Goal: Task Accomplishment & Management: Complete application form

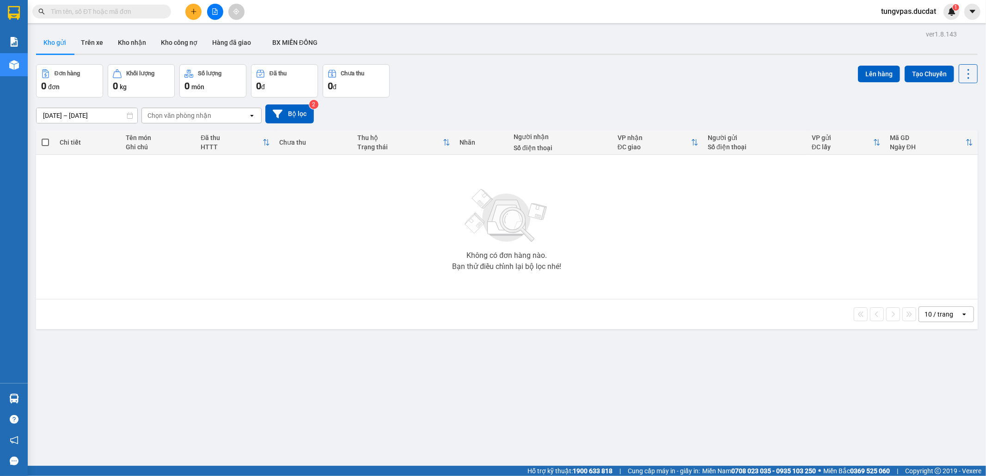
click at [135, 15] on input "text" at bounding box center [105, 11] width 109 height 10
click at [139, 17] on span at bounding box center [101, 12] width 139 height 14
click at [140, 14] on span at bounding box center [101, 12] width 139 height 14
click at [140, 13] on input "text" at bounding box center [105, 11] width 109 height 10
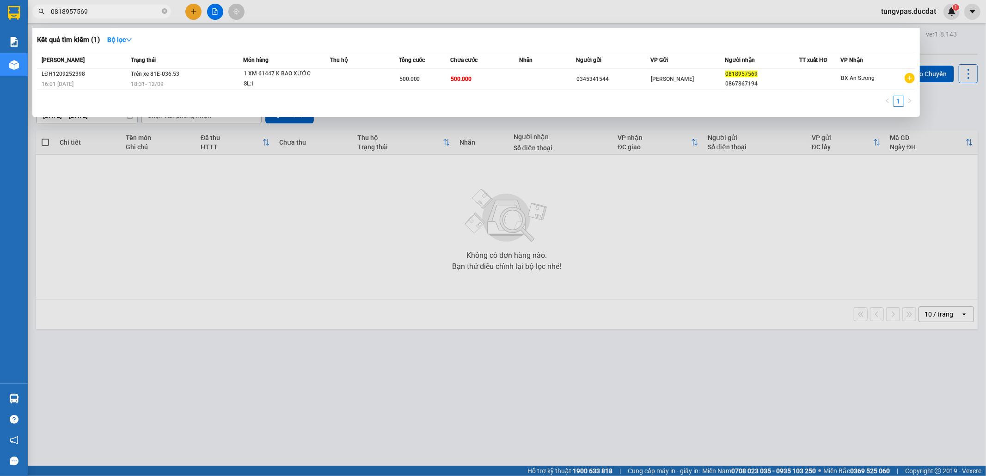
type input "0818957569"
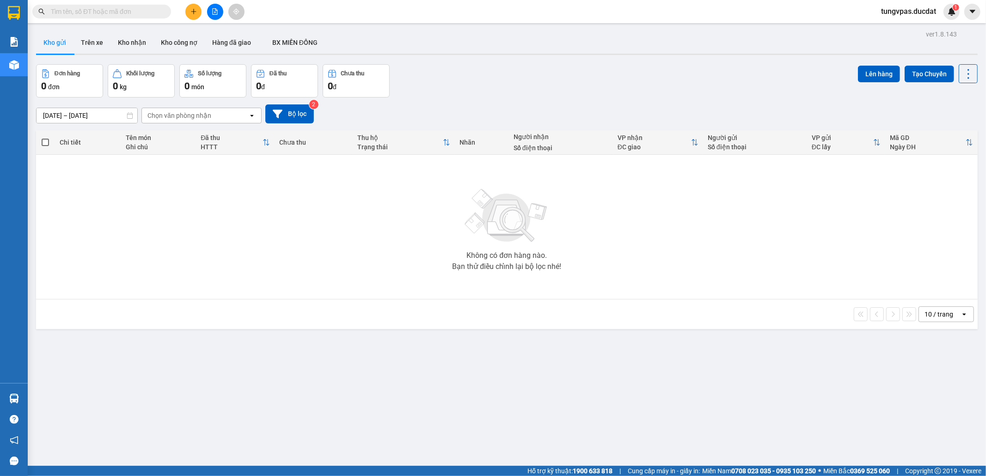
click at [213, 9] on icon "file-add" at bounding box center [215, 11] width 5 height 6
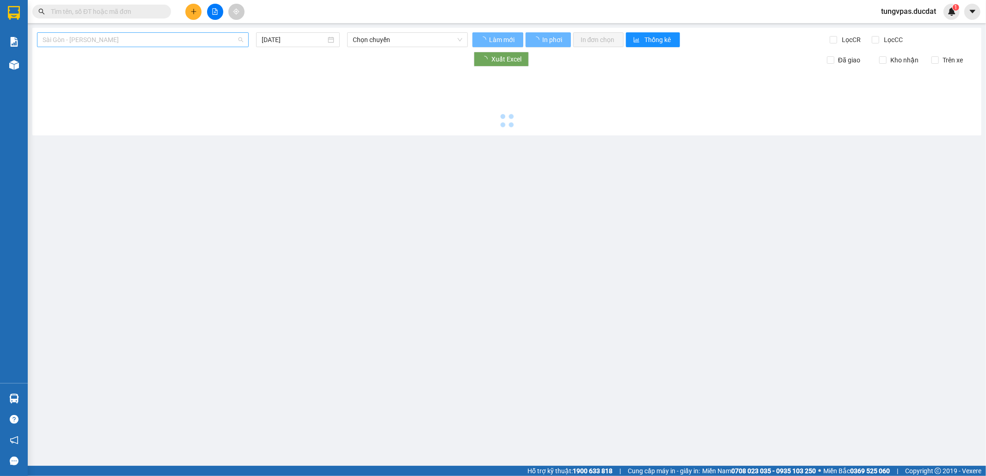
click at [135, 37] on span "Sài Gòn - Gia Lai" at bounding box center [143, 40] width 201 height 14
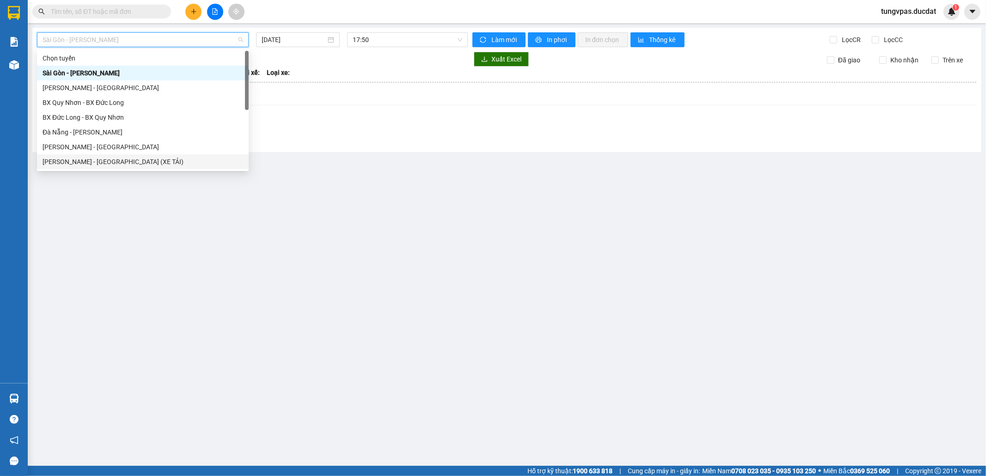
click at [132, 160] on div "Gia Lai - Sài Gòn (XE TẢI)" at bounding box center [143, 162] width 201 height 10
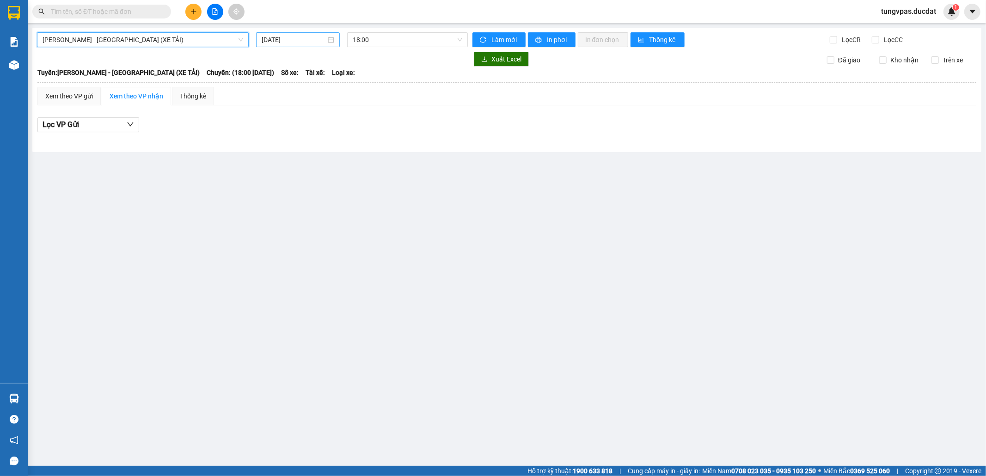
click at [308, 35] on input "13/09/2025" at bounding box center [294, 40] width 64 height 10
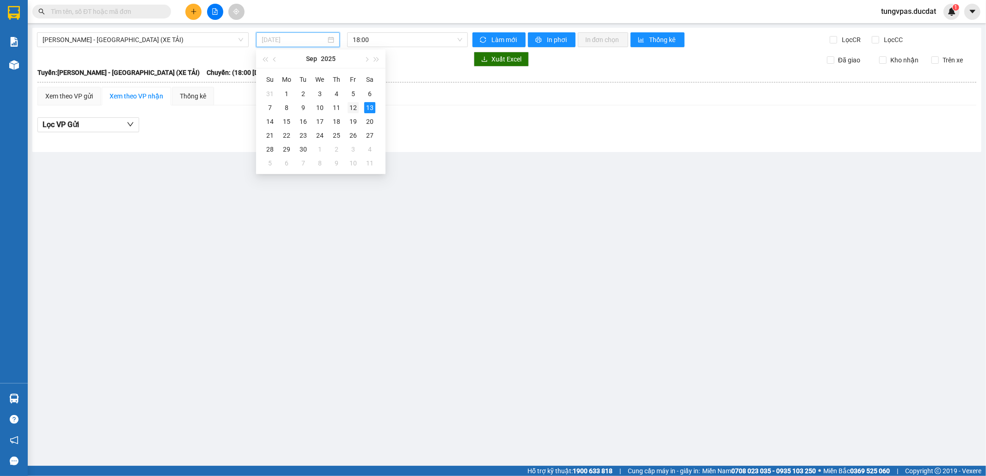
click at [353, 105] on div "12" at bounding box center [353, 107] width 11 height 11
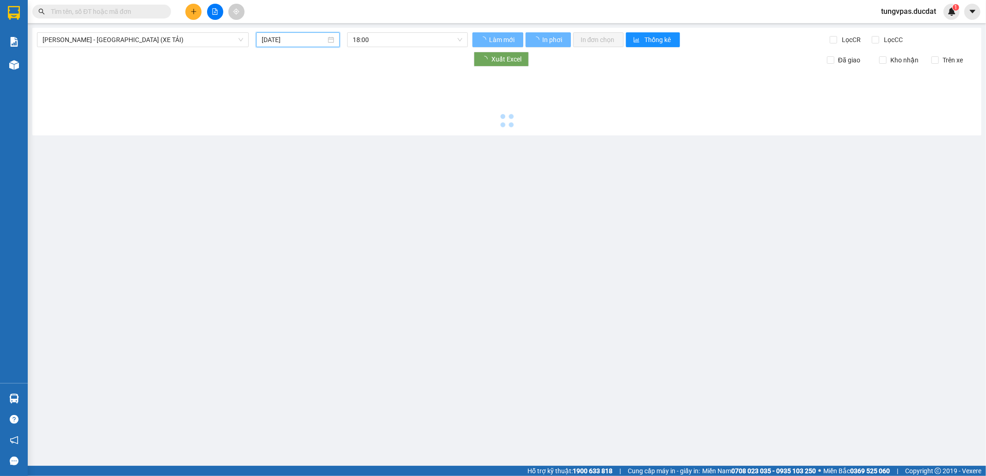
type input "12/09/2025"
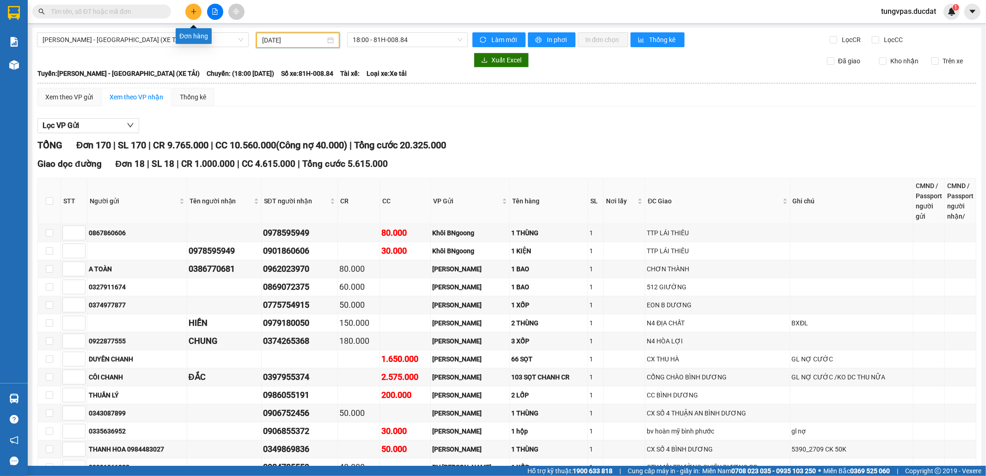
click at [193, 6] on button at bounding box center [193, 12] width 16 height 16
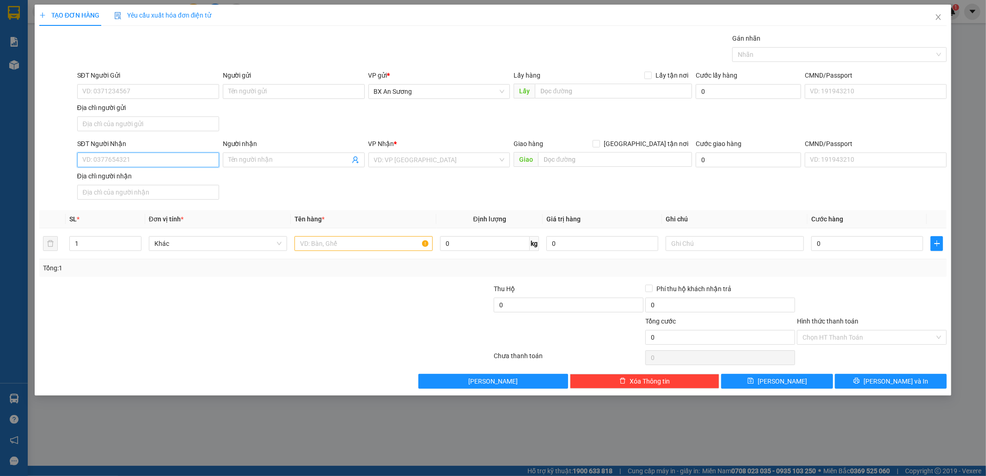
click at [168, 162] on input "SĐT Người Nhận" at bounding box center [148, 160] width 142 height 15
click at [165, 178] on div "0937959950" at bounding box center [148, 180] width 131 height 10
type input "0937959950"
click at [390, 251] on input "text" at bounding box center [364, 243] width 138 height 15
type input "1 CỤC ĐEN"
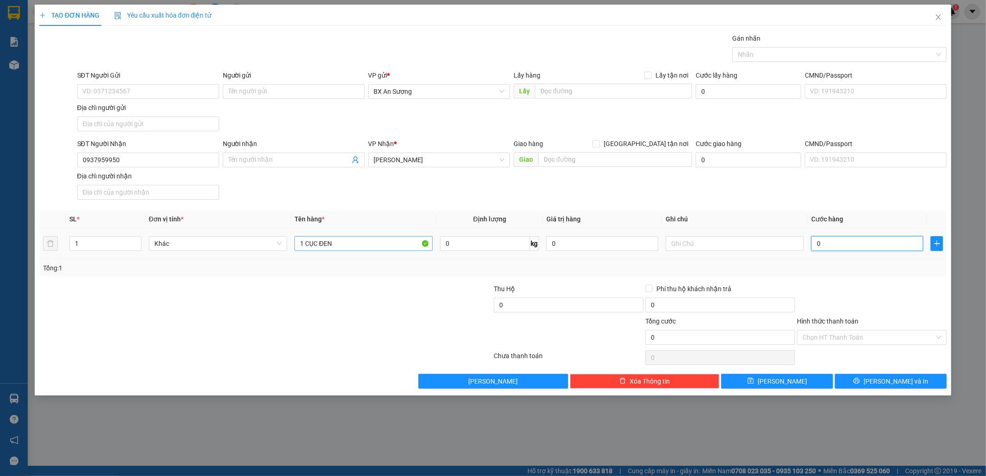
type input "5"
type input "50"
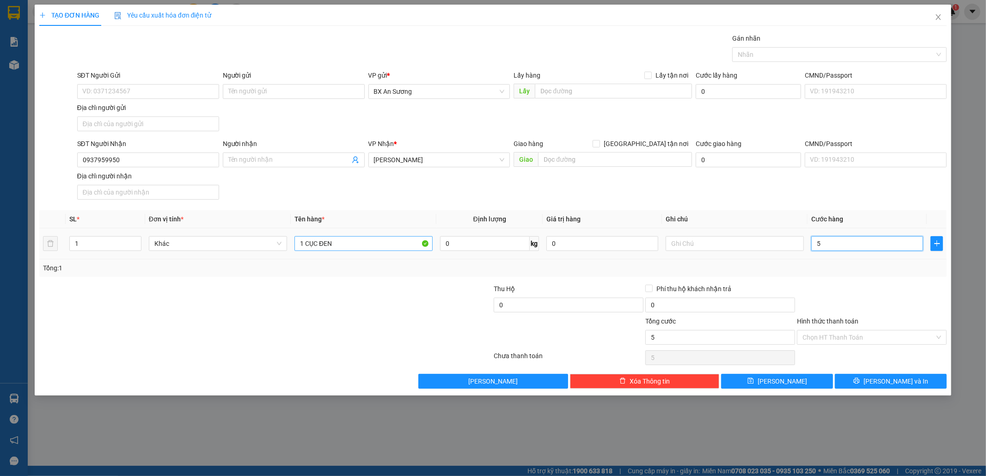
type input "50"
type input "50.000"
click at [935, 386] on button "Lưu và In" at bounding box center [891, 381] width 112 height 15
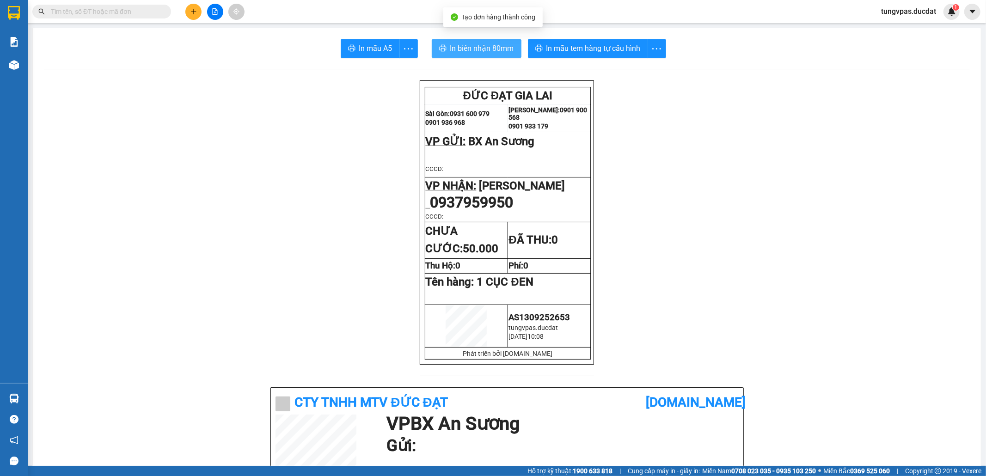
click at [507, 47] on span "In biên nhận 80mm" at bounding box center [482, 49] width 64 height 12
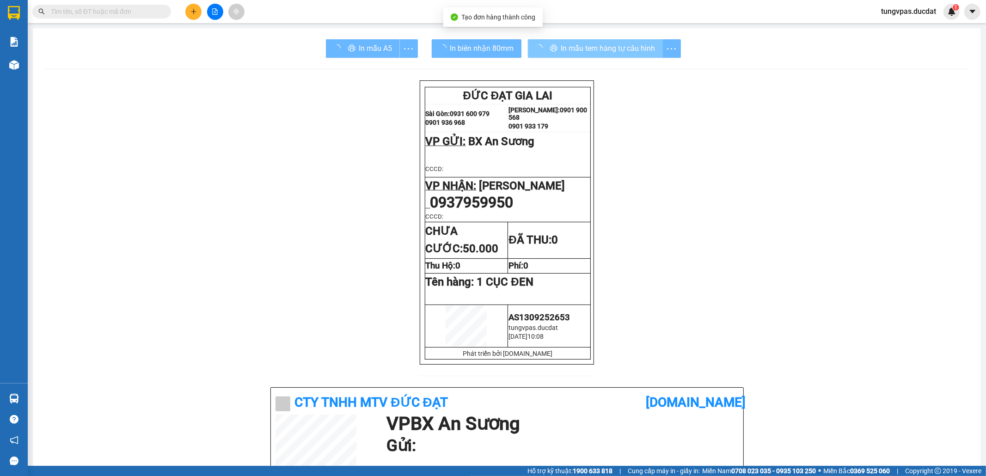
click at [602, 52] on div "In mẫu tem hàng tự cấu hình" at bounding box center [604, 48] width 153 height 18
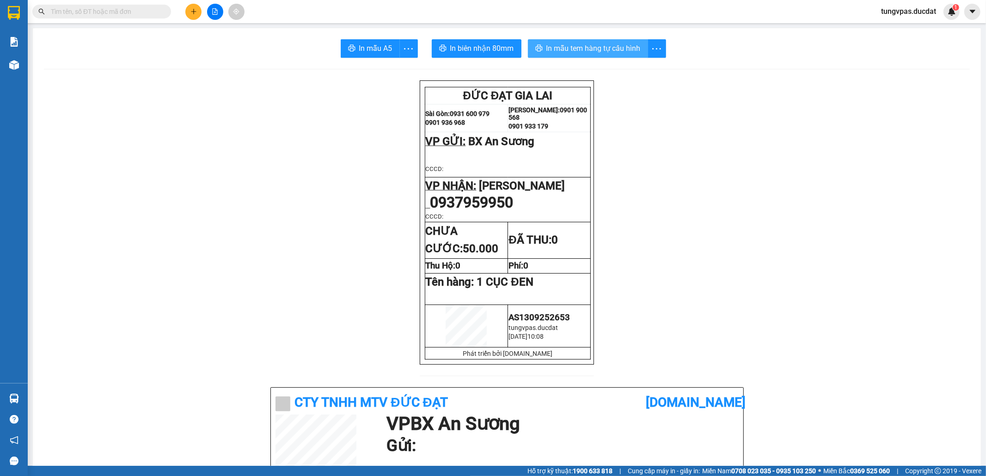
click at [594, 49] on span "In mẫu tem hàng tự cấu hình" at bounding box center [594, 49] width 94 height 12
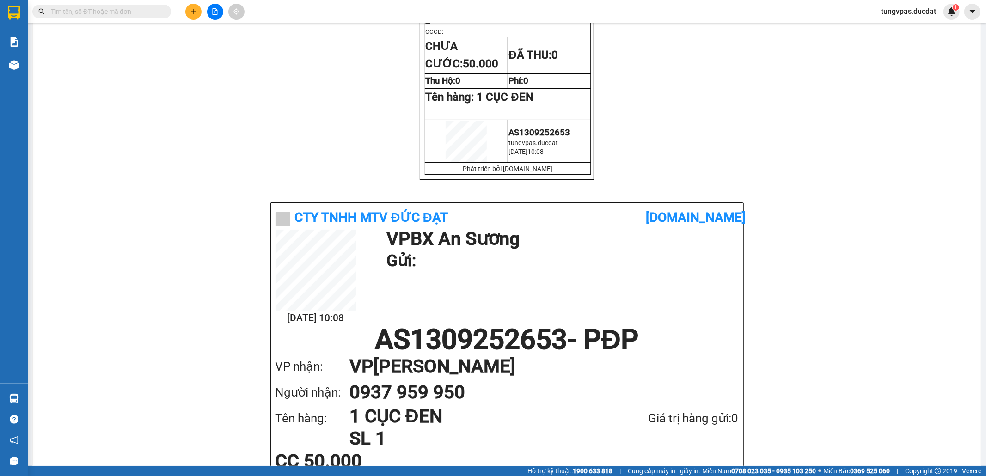
click at [187, 11] on button at bounding box center [193, 12] width 16 height 16
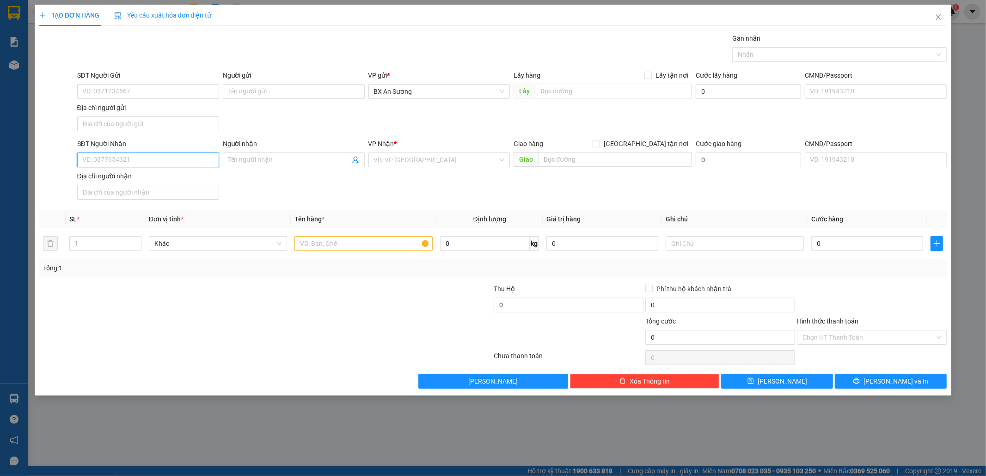
click at [184, 161] on input "SĐT Người Nhận" at bounding box center [148, 160] width 142 height 15
click at [180, 182] on div "0935021414 - ÚT HƯƠNG" at bounding box center [148, 180] width 131 height 10
type input "0935021414"
type input "ÚT HƯƠNG"
type input "0935021414"
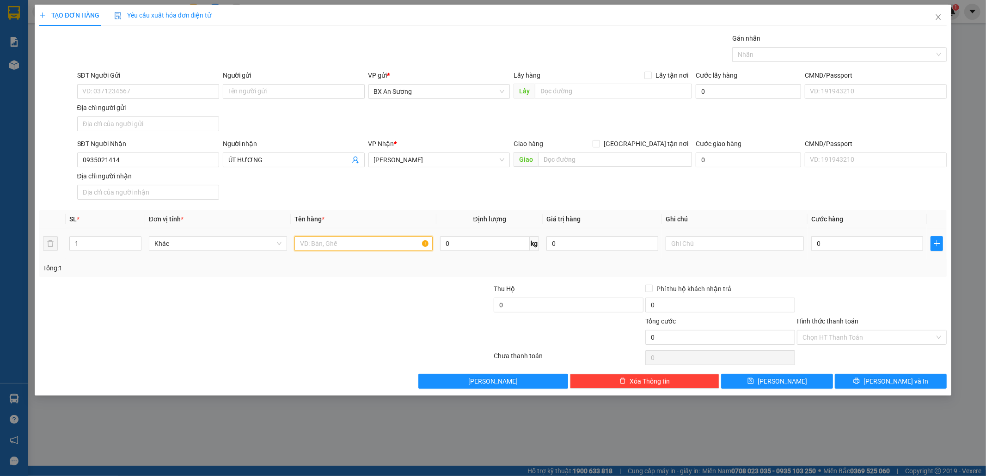
click at [328, 245] on input "text" at bounding box center [364, 243] width 138 height 15
type input "6 CUỘN ỐNG + 2 BAO"
type input "4"
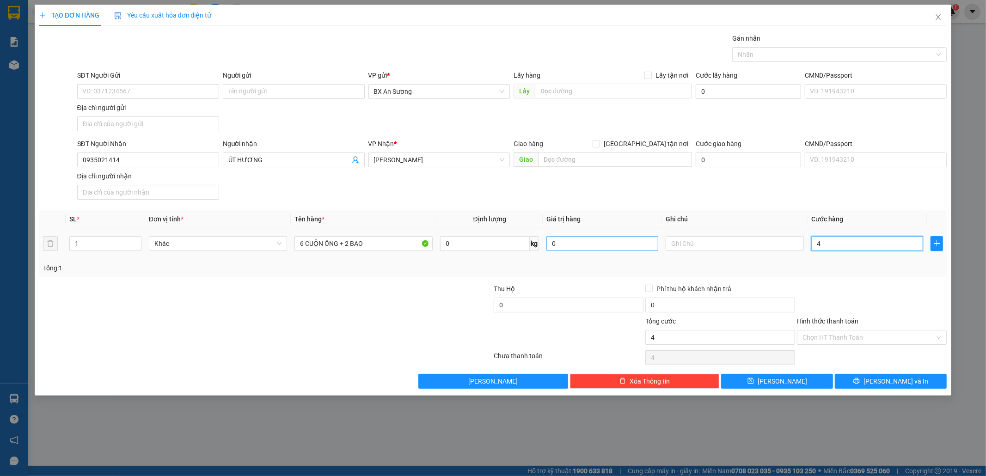
type input "40"
type input "400"
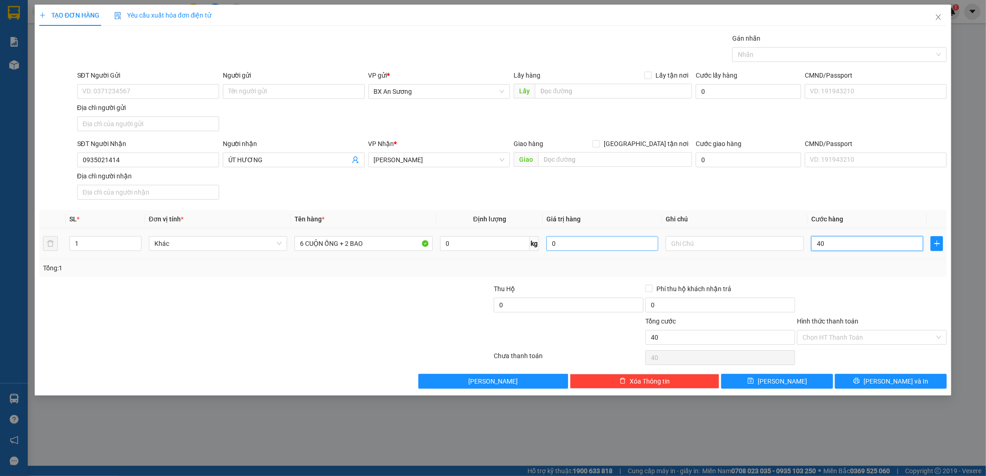
type input "400"
type input "400.000"
click at [862, 289] on div at bounding box center [872, 300] width 152 height 32
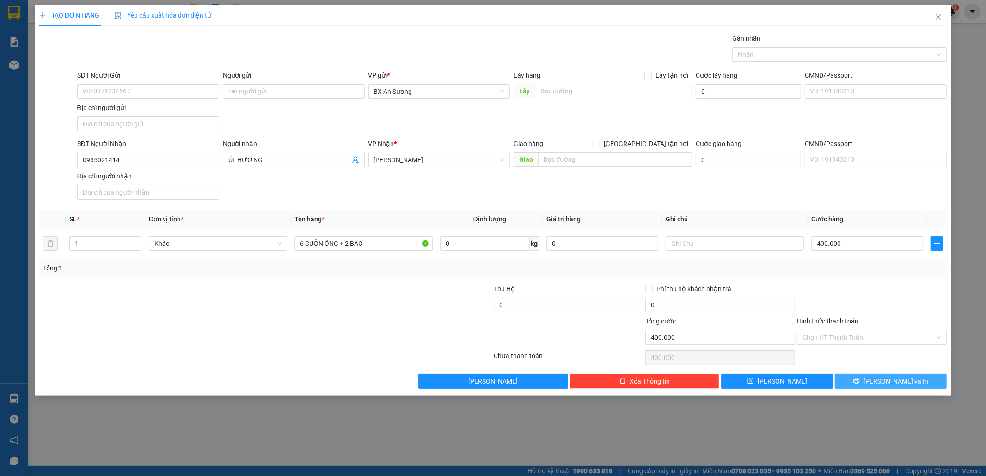
click at [860, 381] on icon "printer" at bounding box center [857, 381] width 6 height 6
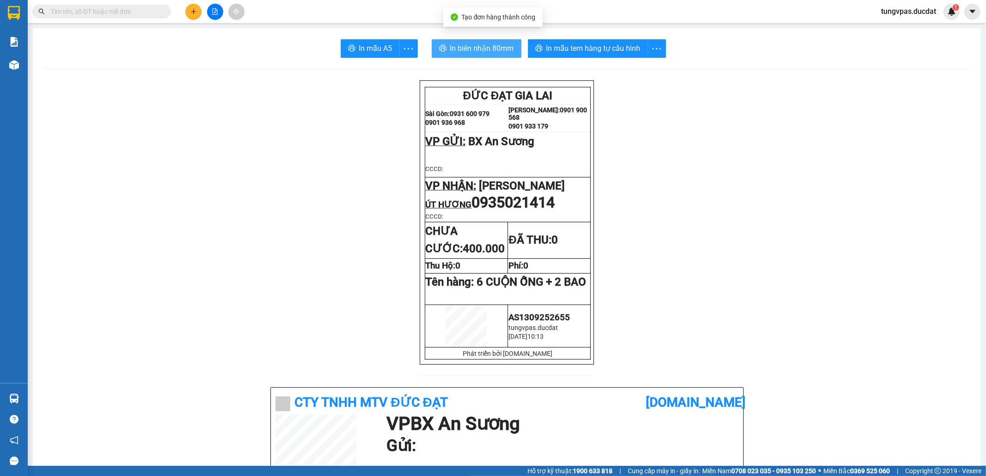
click at [492, 48] on span "In biên nhận 80mm" at bounding box center [482, 49] width 64 height 12
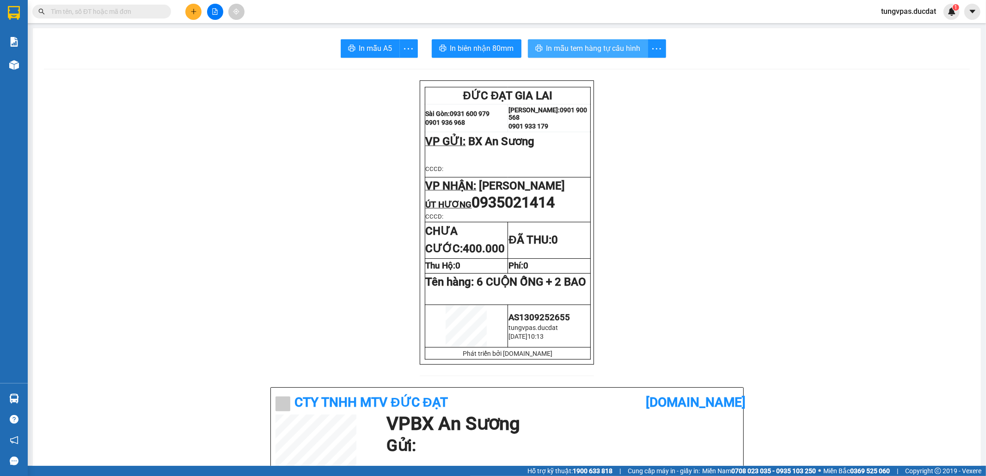
click at [629, 53] on span "In mẫu tem hàng tự cấu hình" at bounding box center [594, 49] width 94 height 12
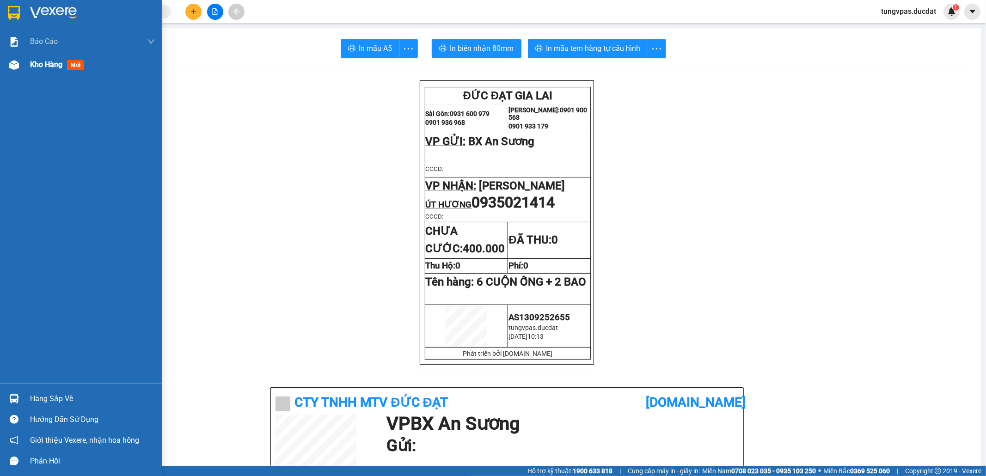
click at [23, 65] on div "Kho hàng mới" at bounding box center [81, 64] width 162 height 23
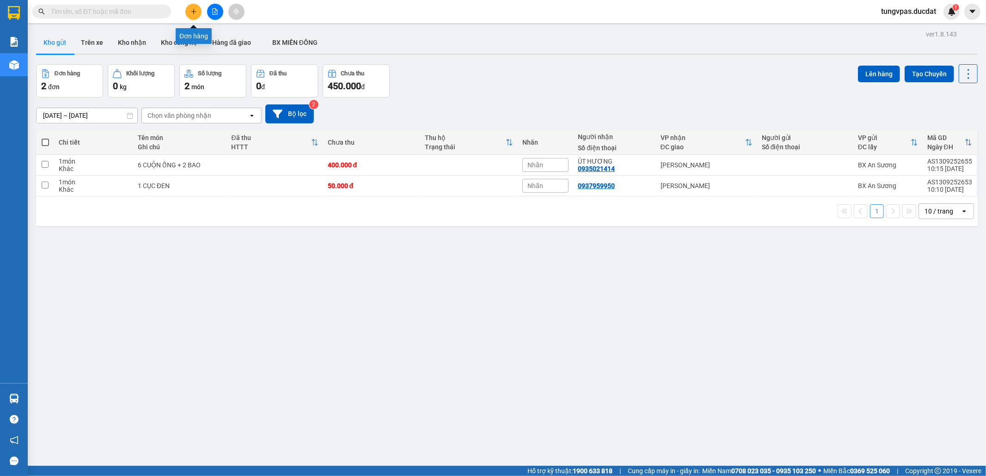
click at [198, 13] on button at bounding box center [193, 12] width 16 height 16
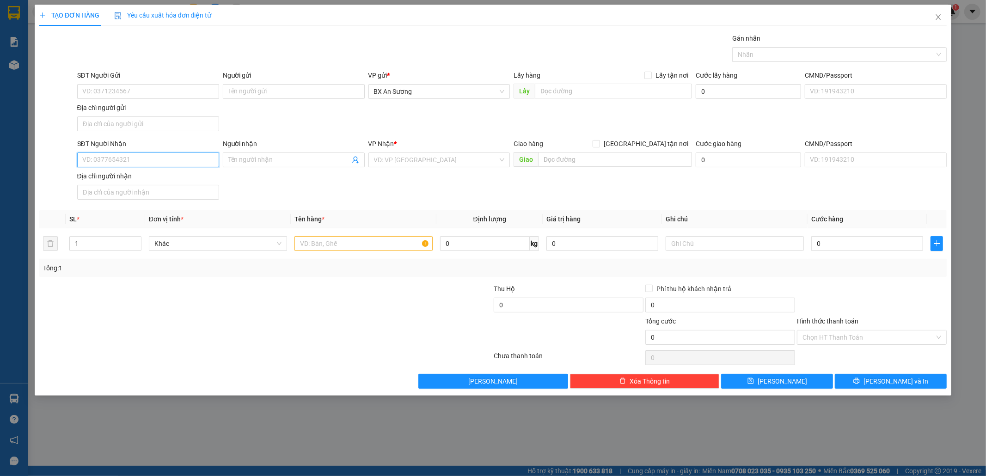
click at [193, 157] on input "SĐT Người Nhận" at bounding box center [148, 160] width 142 height 15
click at [137, 179] on div "0934966768" at bounding box center [148, 180] width 131 height 10
type input "0934966768"
click at [333, 251] on input "text" at bounding box center [364, 243] width 138 height 15
type input "2 THÙNG GIẤY"
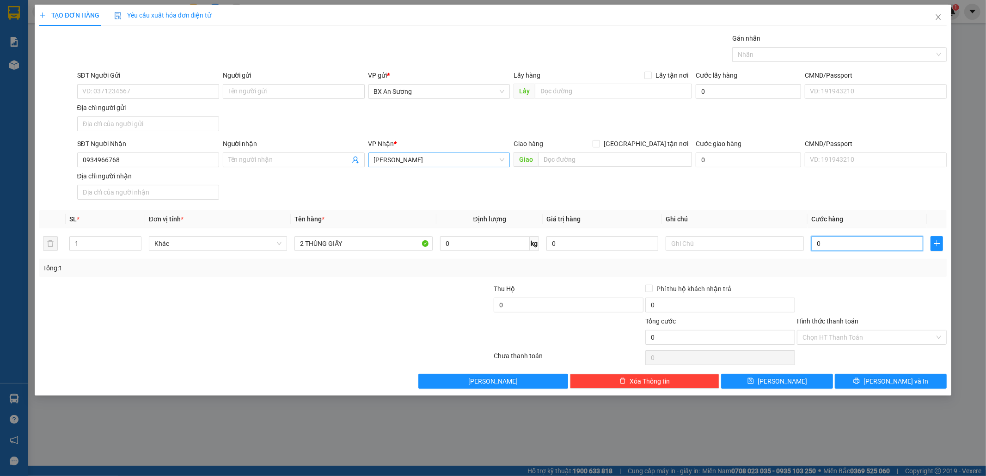
type input "1"
type input "13"
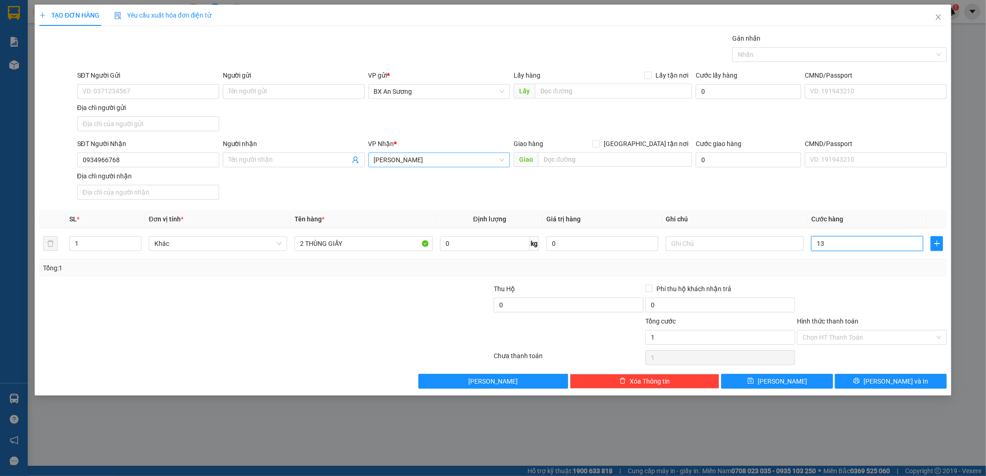
type input "13"
type input "130"
type input "130.000"
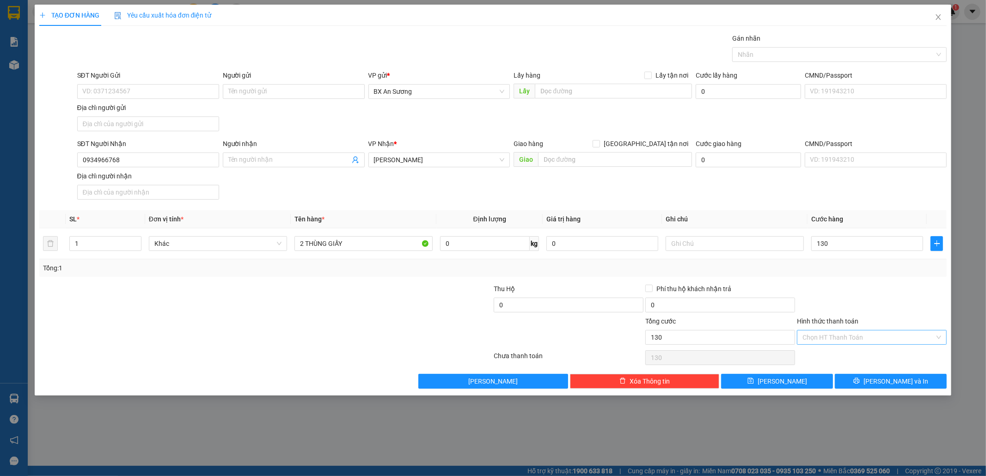
type input "130.000"
click at [878, 337] on input "Hình thức thanh toán" at bounding box center [869, 338] width 132 height 14
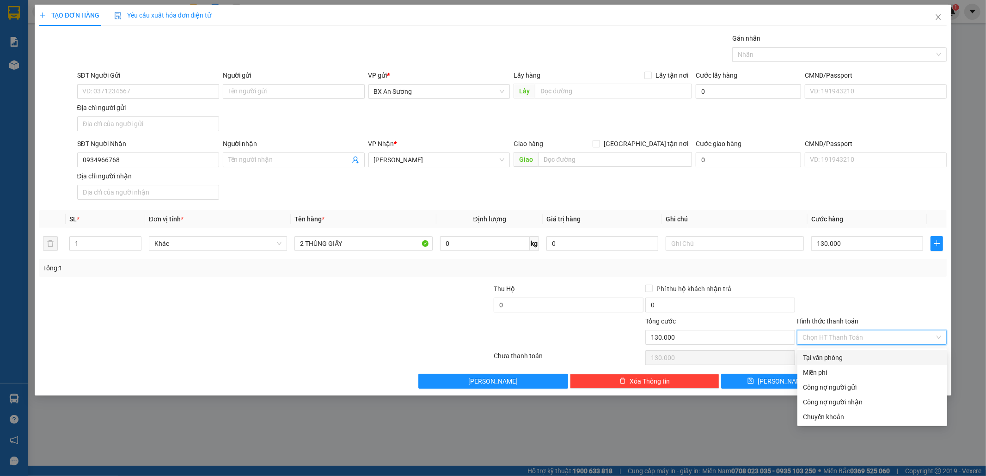
click at [846, 355] on div "Tại văn phòng" at bounding box center [872, 358] width 139 height 10
type input "0"
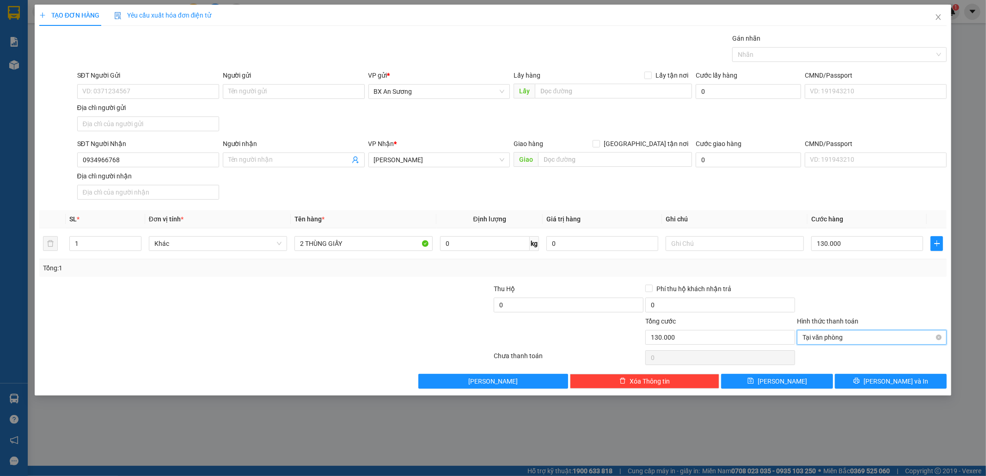
click at [856, 333] on span "Tại văn phòng" at bounding box center [872, 338] width 139 height 14
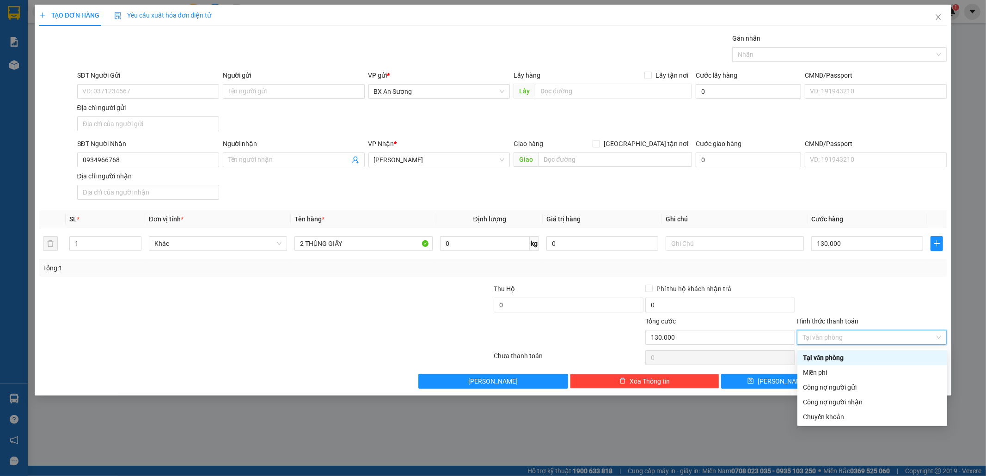
click at [849, 291] on div at bounding box center [872, 300] width 152 height 32
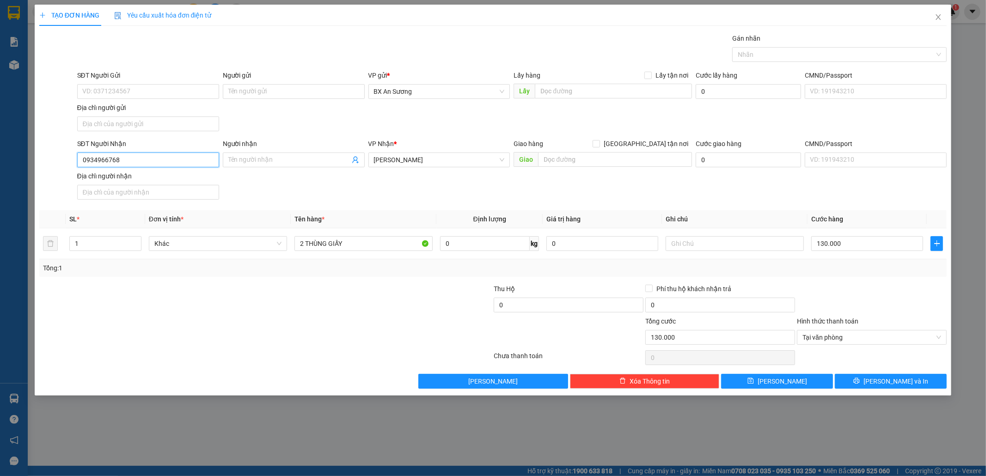
drag, startPoint x: 156, startPoint y: 156, endPoint x: 63, endPoint y: 158, distance: 92.5
click at [63, 158] on div "SĐT Người Nhận 0934966768 Người nhận Tên người nhận VP Nhận * Phan Đình Phùng G…" at bounding box center [493, 171] width 910 height 65
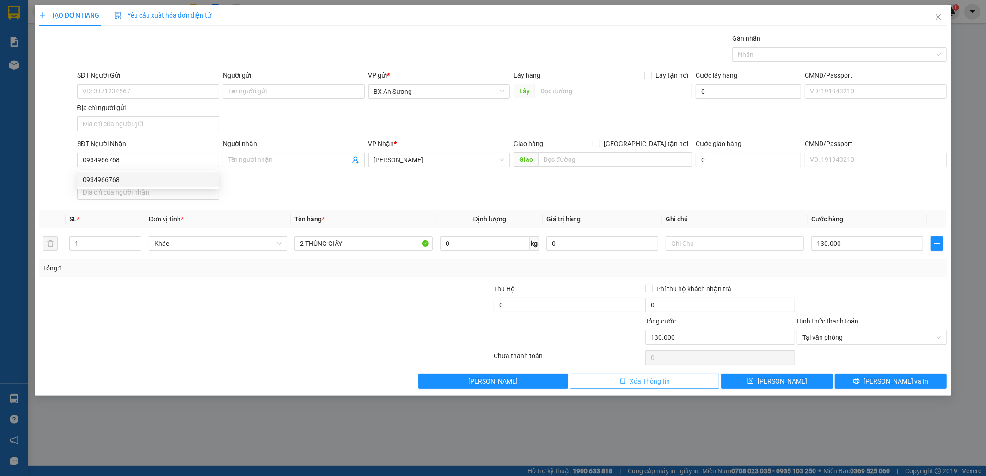
click at [652, 382] on span "Xóa Thông tin" at bounding box center [650, 381] width 40 height 10
type input "0"
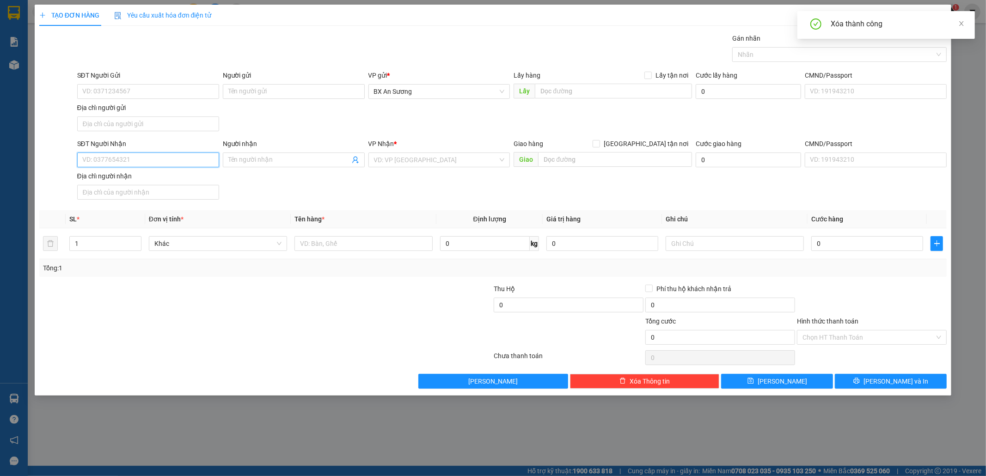
click at [155, 160] on input "SĐT Người Nhận" at bounding box center [148, 160] width 142 height 15
paste input "0934966768"
drag, startPoint x: 161, startPoint y: 178, endPoint x: 277, endPoint y: 219, distance: 123.7
click at [160, 178] on div "0934966768" at bounding box center [148, 180] width 131 height 10
type input "0934966768"
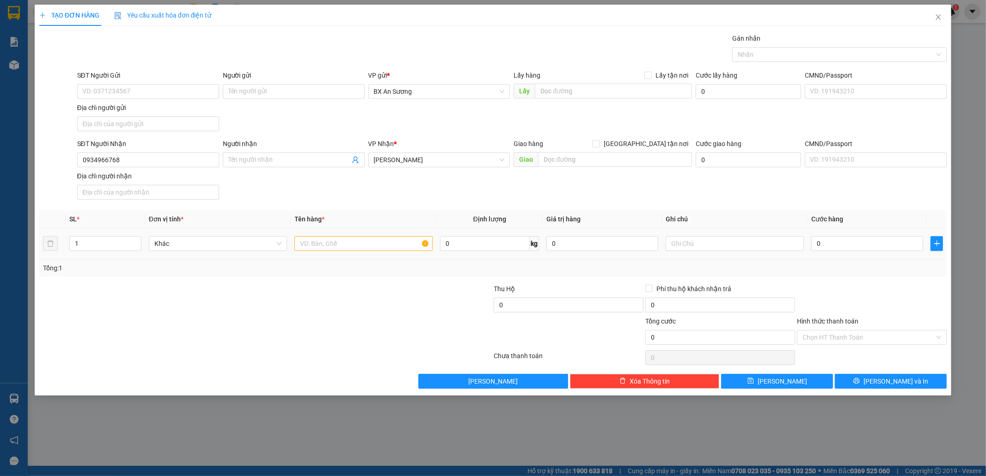
drag, startPoint x: 335, startPoint y: 253, endPoint x: 336, endPoint y: 249, distance: 4.6
click at [336, 251] on div at bounding box center [364, 243] width 138 height 18
click at [336, 248] on input "text" at bounding box center [364, 243] width 138 height 15
click at [335, 247] on input "text" at bounding box center [364, 243] width 138 height 15
type input "2 THÙNG GIẤY"
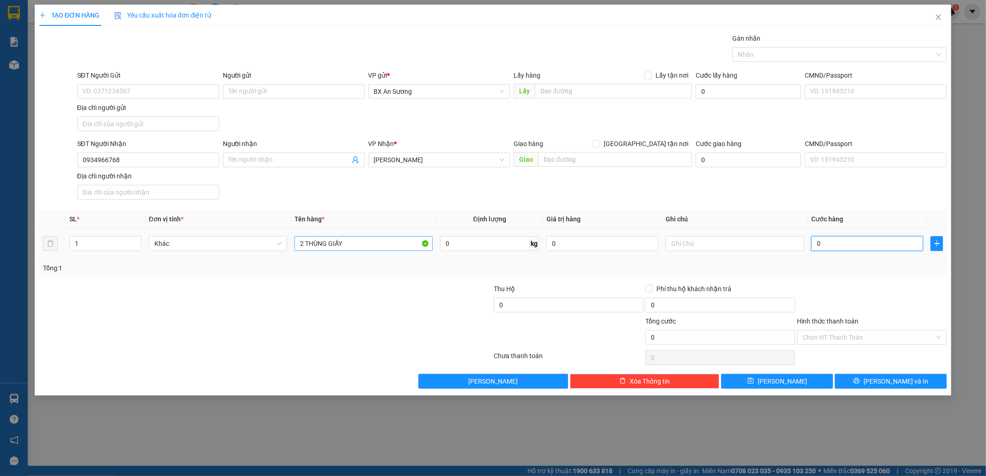
type input "1"
type input "13"
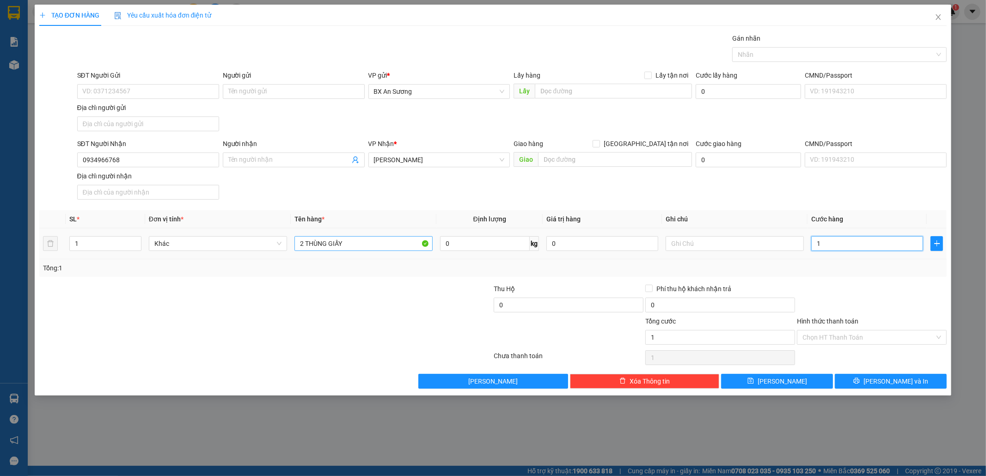
type input "13"
type input "130"
type input "130.000"
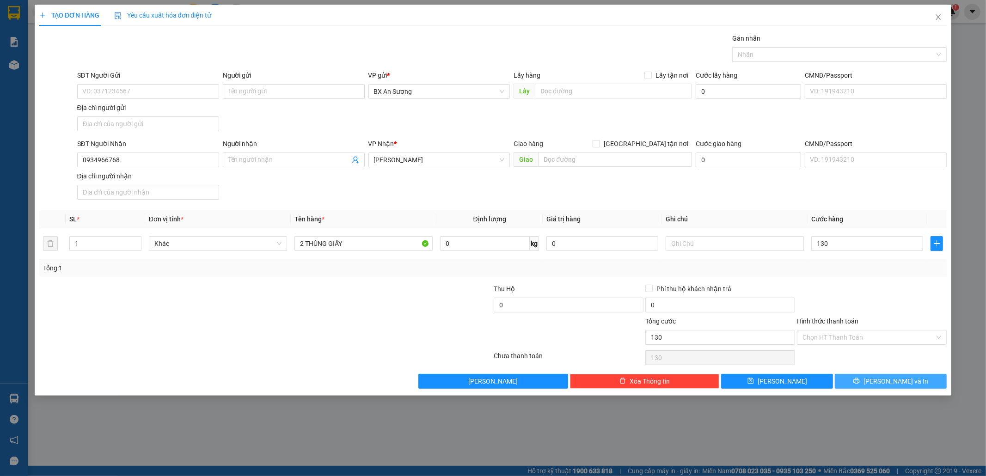
type input "130.000"
click at [863, 379] on button "Lưu và In" at bounding box center [891, 381] width 112 height 15
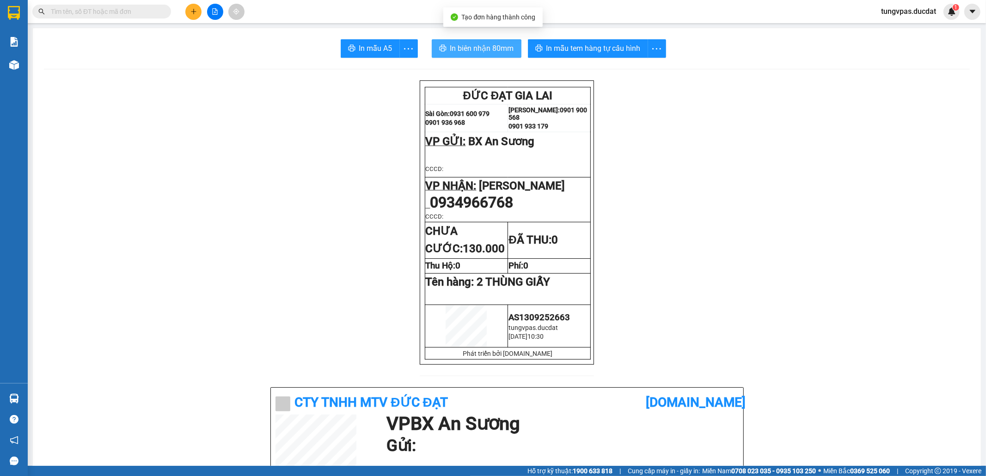
click at [469, 44] on span "In biên nhận 80mm" at bounding box center [482, 49] width 64 height 12
click at [509, 53] on button "In biên nhận 80mm" at bounding box center [477, 48] width 90 height 18
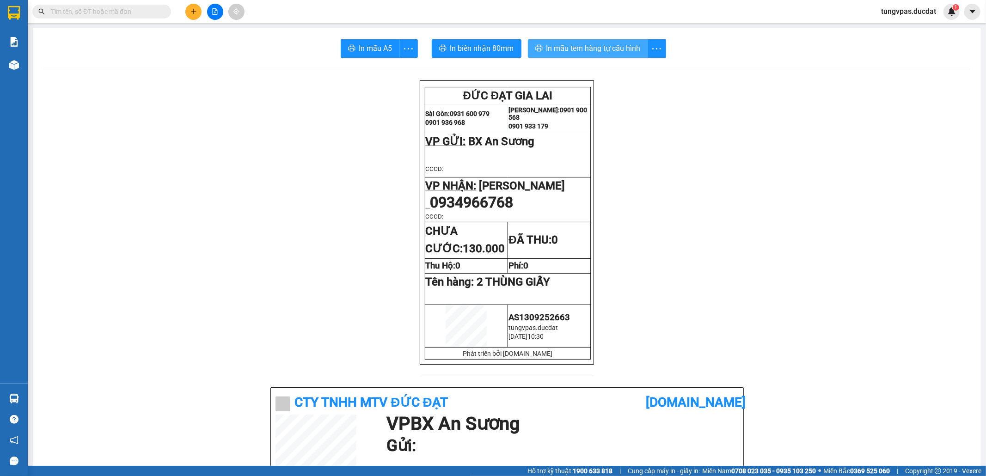
click at [596, 41] on button "In mẫu tem hàng tự cấu hình" at bounding box center [588, 48] width 120 height 18
click at [198, 9] on button at bounding box center [193, 12] width 16 height 16
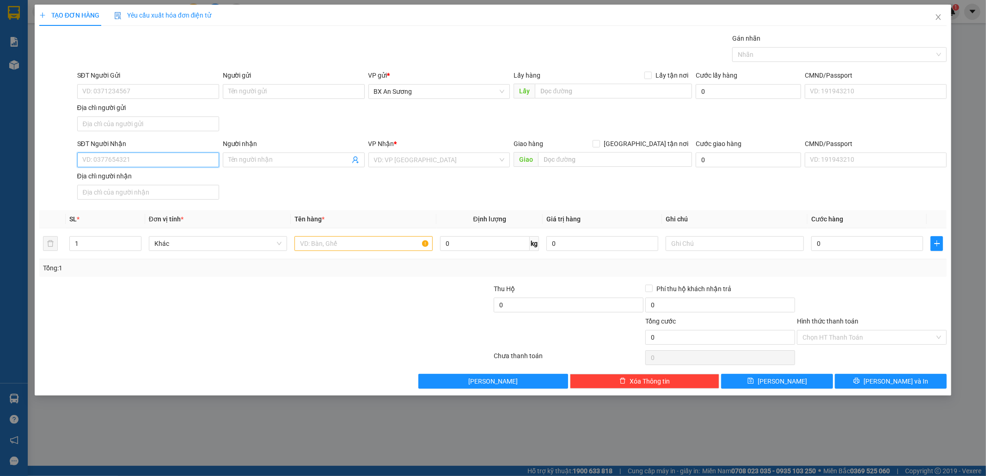
click at [198, 163] on input "SĐT Người Nhận" at bounding box center [148, 160] width 142 height 15
type input "0964479367"
click at [404, 163] on input "search" at bounding box center [436, 160] width 124 height 14
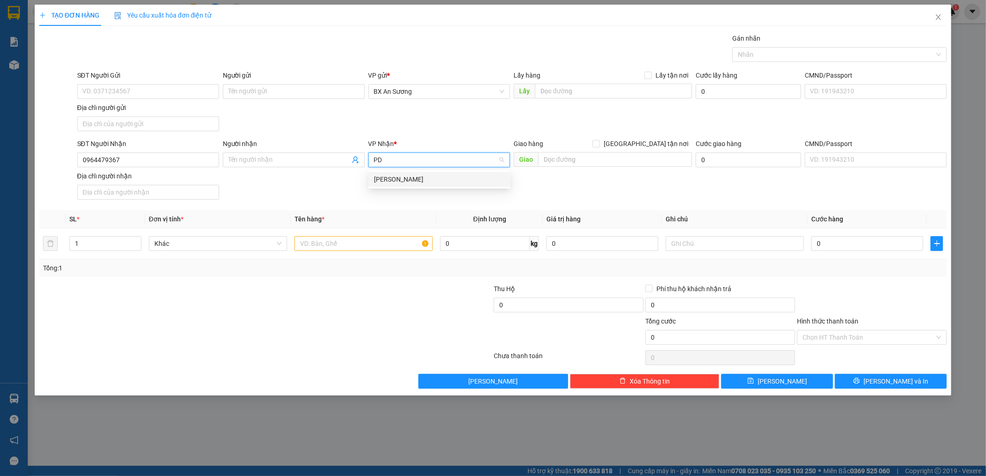
type input "PDP"
click at [389, 180] on div "Phan Đình Phùng" at bounding box center [439, 179] width 131 height 10
drag, startPoint x: 401, startPoint y: 247, endPoint x: 400, endPoint y: 240, distance: 6.5
click at [400, 247] on input "text" at bounding box center [364, 243] width 138 height 15
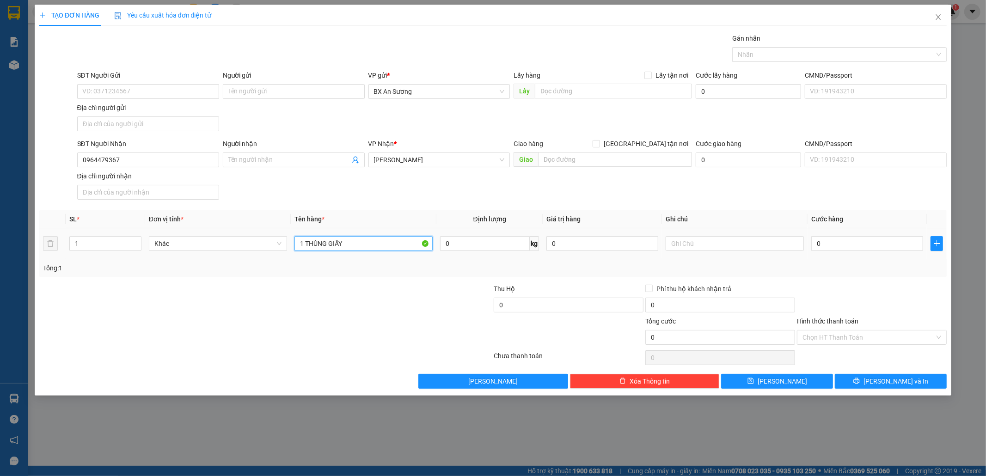
type input "1 THÙNG GIẤY"
type input "5"
type input "50"
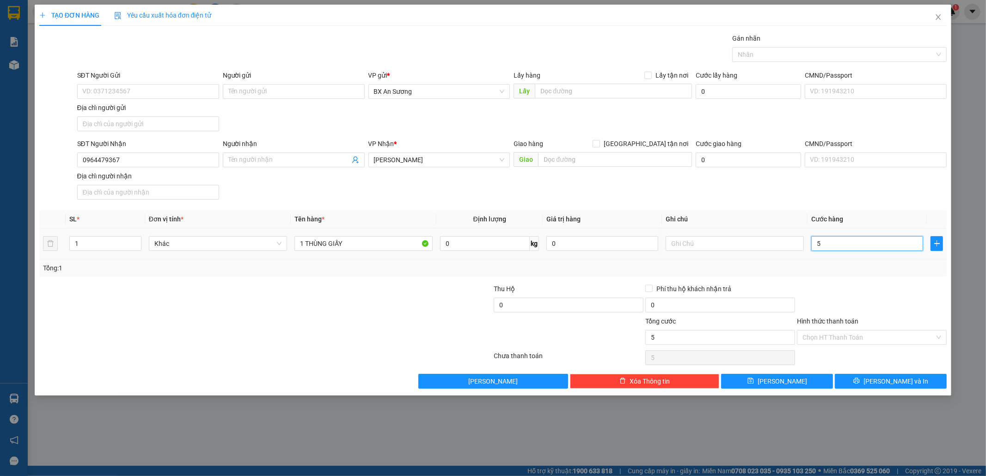
type input "50"
type input "50.000"
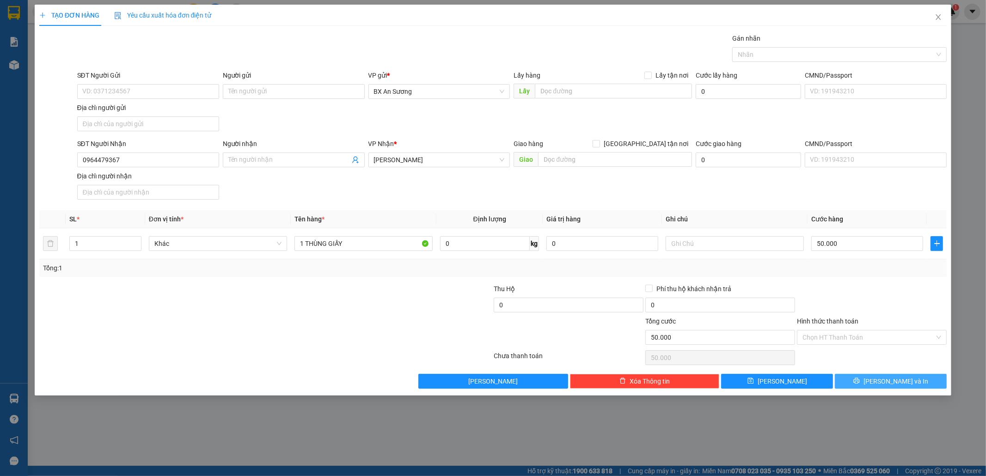
click at [864, 379] on button "Lưu và In" at bounding box center [891, 381] width 112 height 15
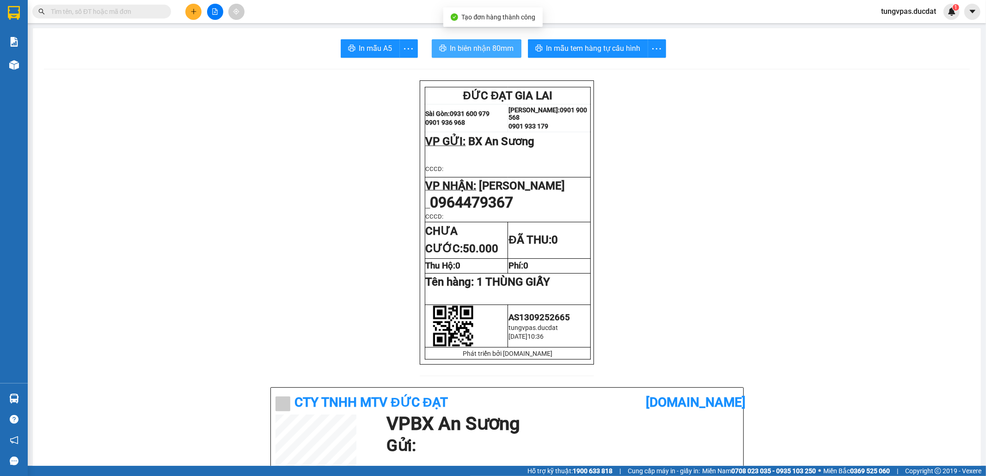
click at [459, 50] on span "In biên nhận 80mm" at bounding box center [482, 49] width 64 height 12
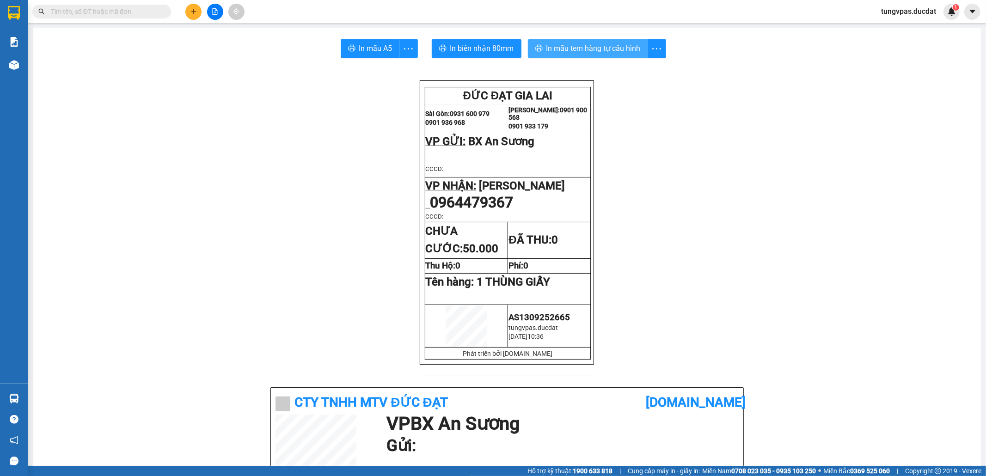
click at [621, 47] on span "In mẫu tem hàng tự cấu hình" at bounding box center [594, 49] width 94 height 12
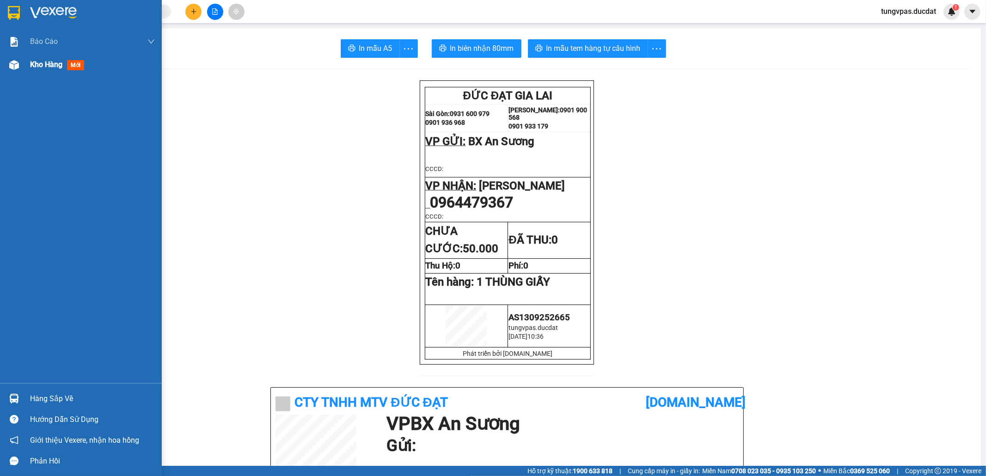
click at [21, 63] on div at bounding box center [14, 65] width 16 height 16
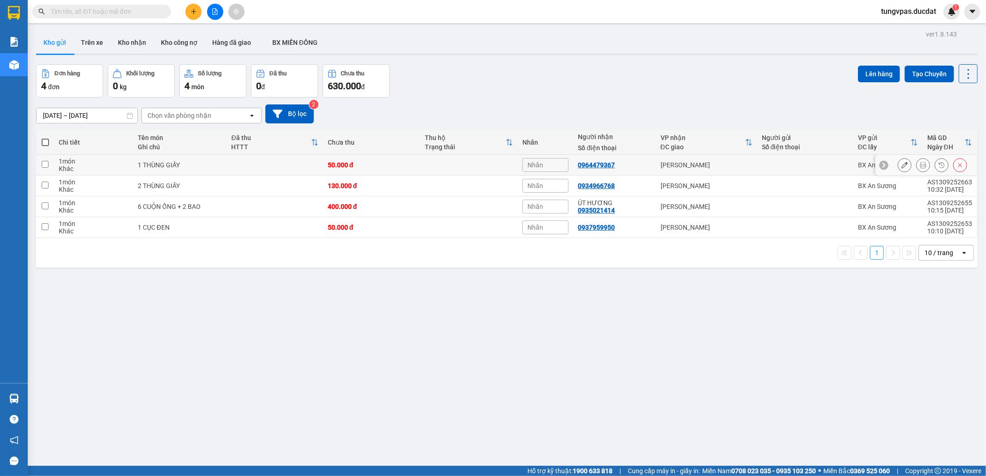
click at [898, 161] on button at bounding box center [904, 165] width 13 height 16
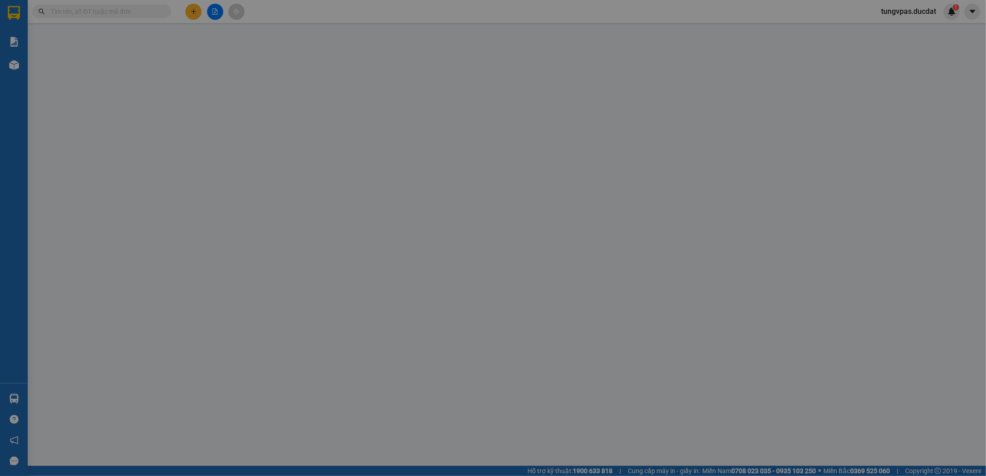
type input "0964479367"
type input "50.000"
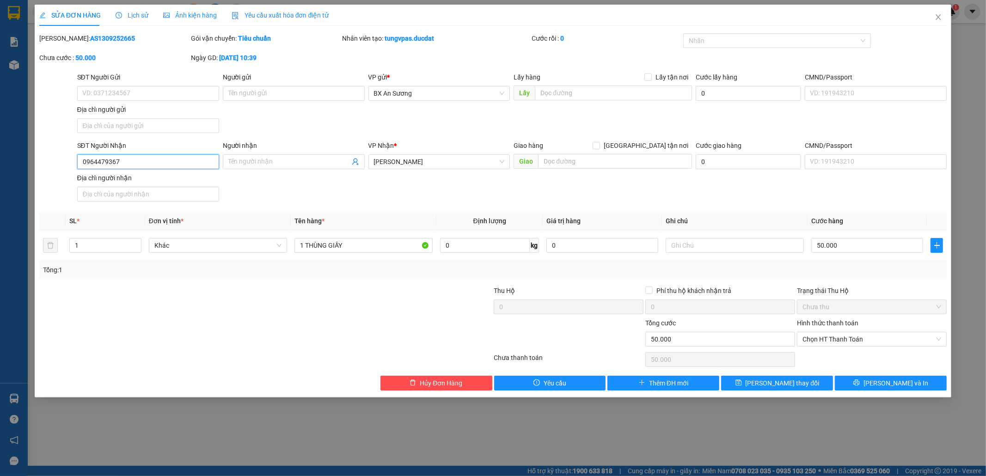
click at [163, 161] on input "0964479367" at bounding box center [148, 161] width 142 height 15
drag, startPoint x: 163, startPoint y: 160, endPoint x: 85, endPoint y: 161, distance: 77.7
click at [85, 161] on input "0964479367" at bounding box center [148, 161] width 142 height 15
type input "0961479367"
click at [927, 385] on button "Lưu và In" at bounding box center [891, 383] width 112 height 15
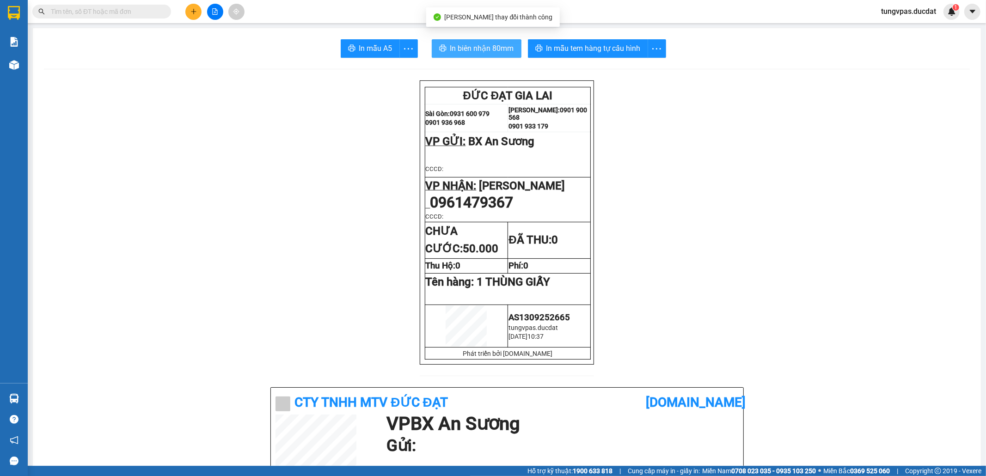
click at [489, 44] on span "In biên nhận 80mm" at bounding box center [482, 49] width 64 height 12
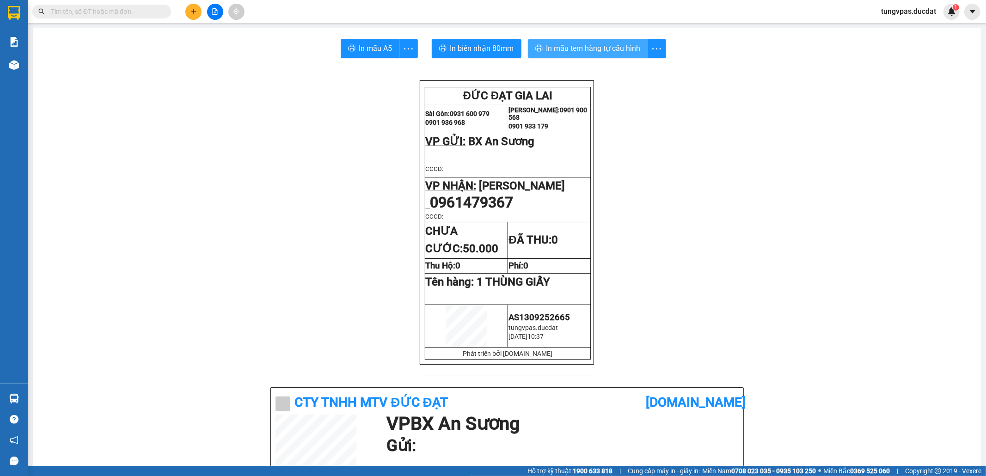
click at [590, 45] on span "In mẫu tem hàng tự cấu hình" at bounding box center [594, 49] width 94 height 12
click at [195, 8] on icon "plus" at bounding box center [194, 11] width 6 height 6
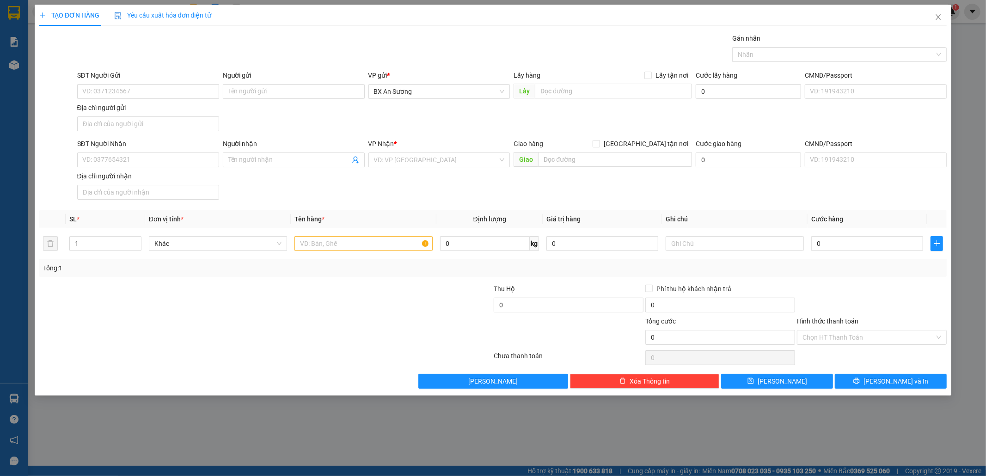
drag, startPoint x: 276, startPoint y: 161, endPoint x: 271, endPoint y: 137, distance: 24.7
click at [276, 158] on input "Người nhận" at bounding box center [289, 160] width 122 height 10
type input "BAO SEVEN"
click at [345, 184] on div "BẢO SEVEN - 0989543479" at bounding box center [293, 180] width 131 height 10
type input "0989543479"
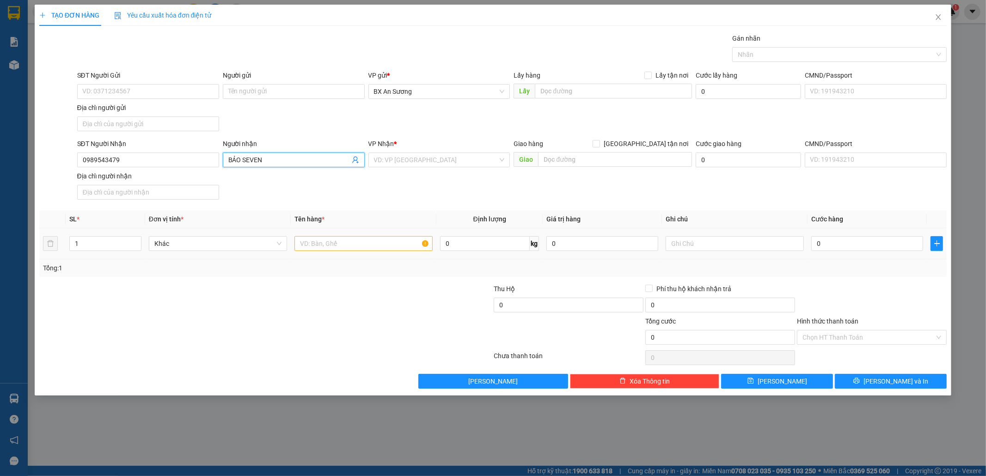
type input "BẢO SEVEN"
click at [375, 245] on input "text" at bounding box center [364, 243] width 138 height 15
type input "4"
type input "3 KIỆN DÀI"
type input "2"
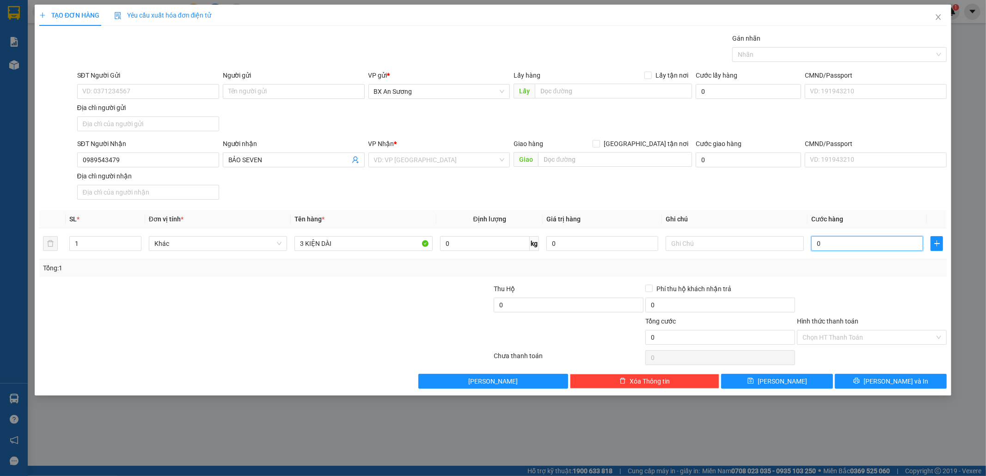
type input "2"
type input "25"
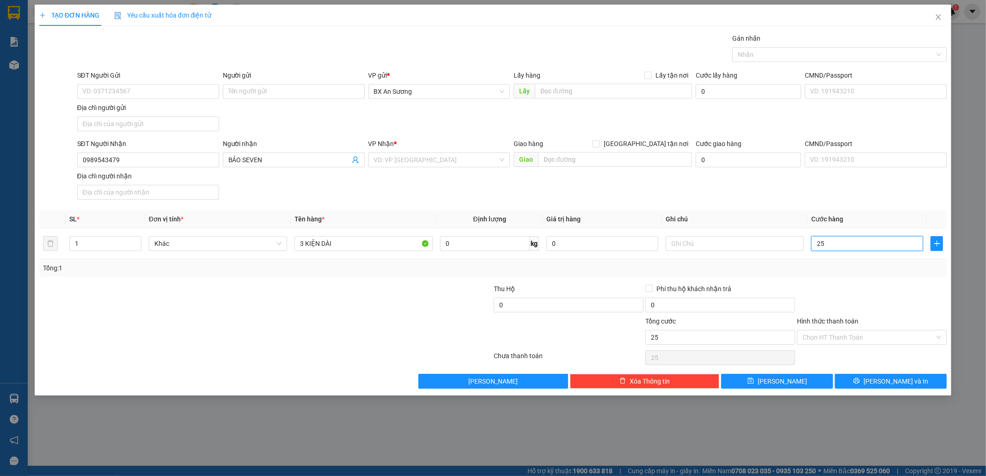
type input "250"
type input "250.000"
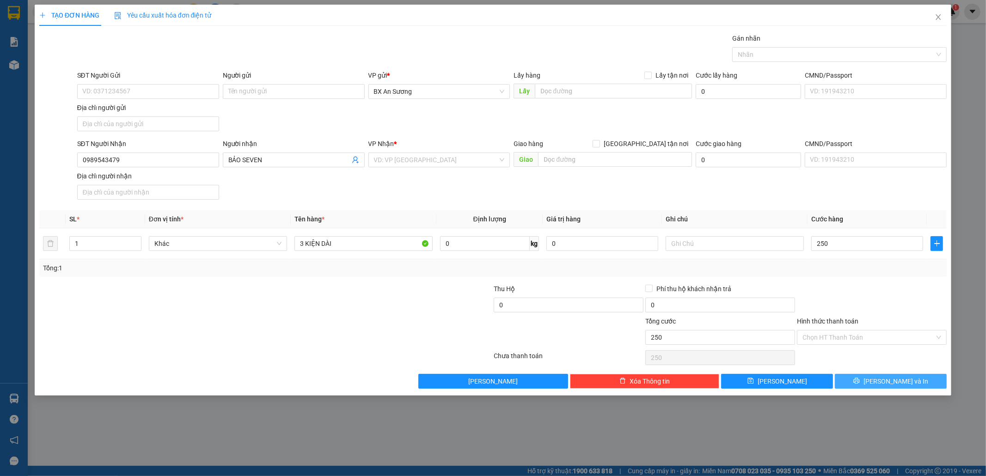
type input "250.000"
click at [912, 381] on button "Lưu và In" at bounding box center [891, 381] width 112 height 15
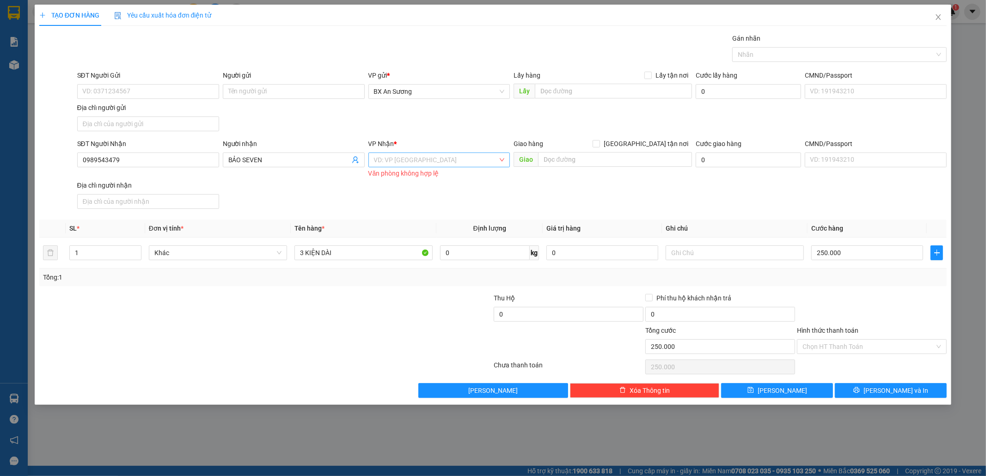
click at [443, 158] on input "search" at bounding box center [436, 160] width 124 height 14
type input "PDP"
click at [448, 187] on body "Kết quả tìm kiếm ( 0 ) Bộ lọc No Data tungvpas.ducdat 1 Báo cáo Báo cáo dòng ti…" at bounding box center [493, 238] width 986 height 476
click at [437, 165] on input "search" at bounding box center [436, 160] width 124 height 14
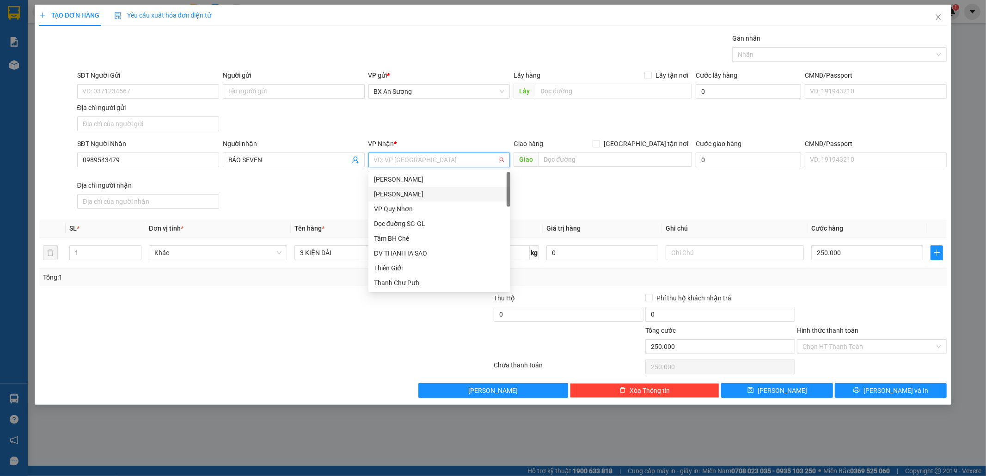
drag, startPoint x: 443, startPoint y: 192, endPoint x: 768, endPoint y: 301, distance: 342.9
click at [443, 193] on div "Phan Đình Phùng" at bounding box center [439, 194] width 131 height 10
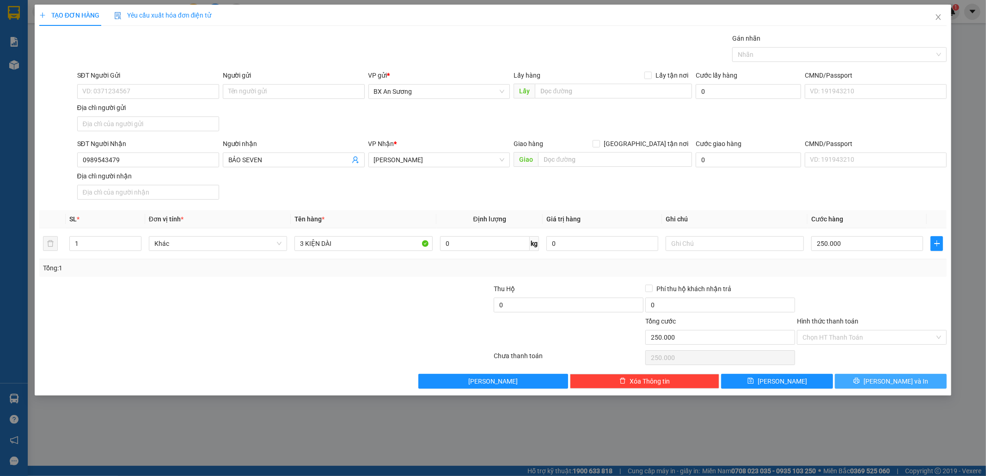
click at [872, 383] on button "Lưu và In" at bounding box center [891, 381] width 112 height 15
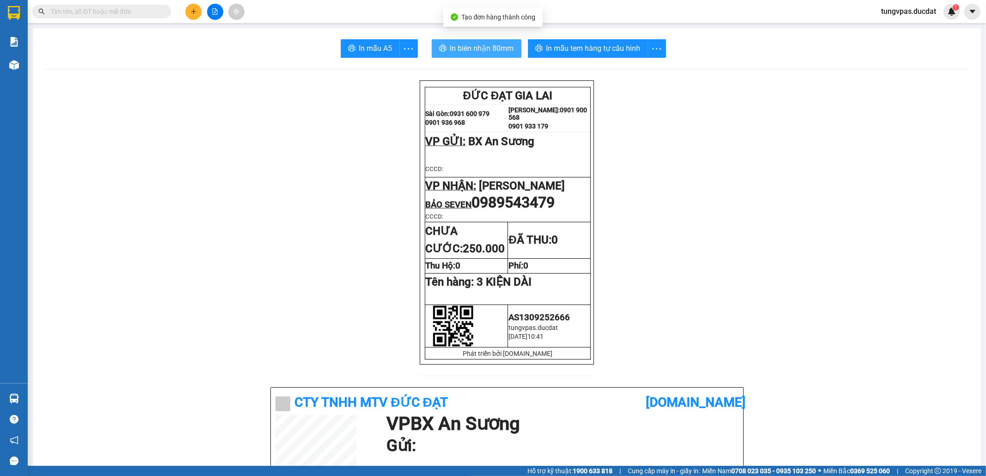
click at [472, 51] on span "In biên nhận 80mm" at bounding box center [482, 49] width 64 height 12
click at [486, 47] on span "In biên nhận 80mm" at bounding box center [482, 49] width 64 height 12
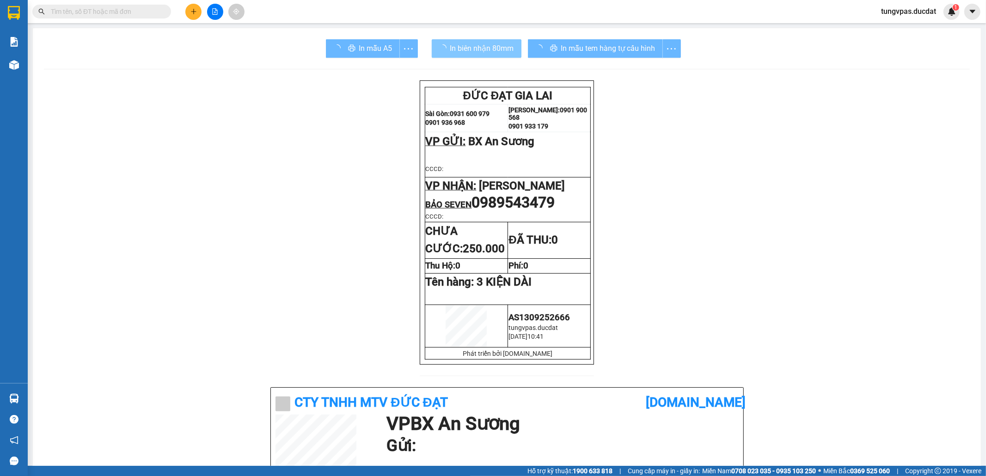
click at [563, 49] on span "In mẫu tem hàng tự cấu hình" at bounding box center [608, 49] width 94 height 12
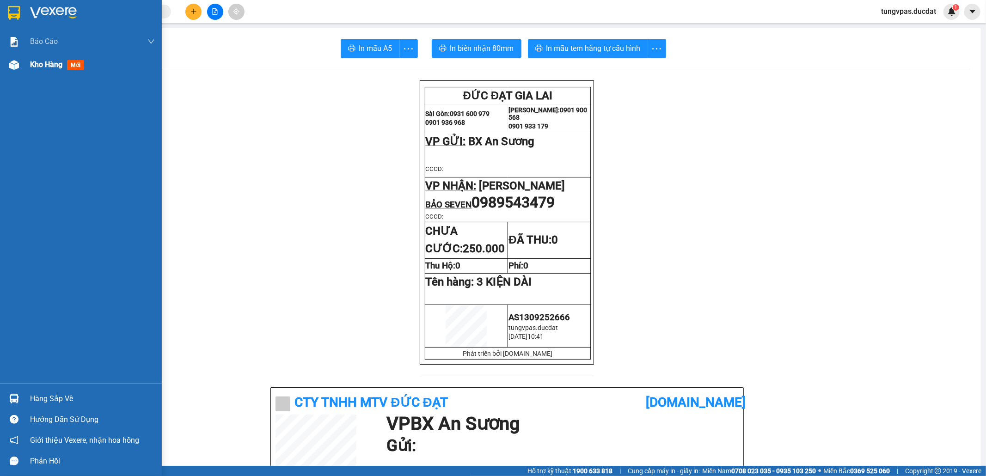
click at [19, 68] on div at bounding box center [14, 65] width 16 height 16
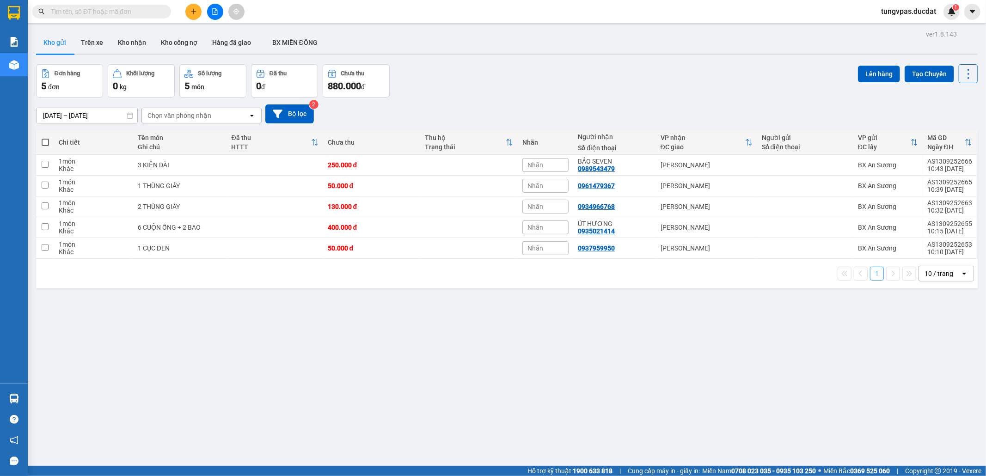
click at [191, 9] on icon "plus" at bounding box center [194, 11] width 6 height 6
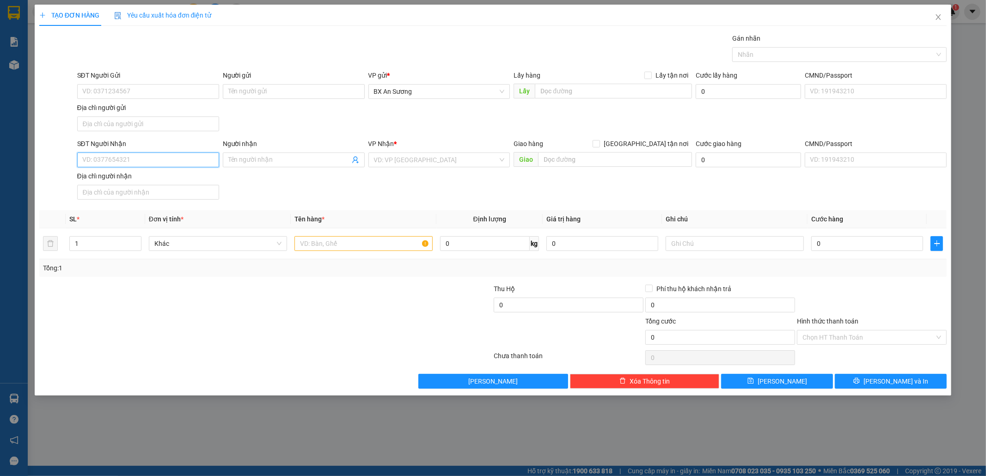
click at [166, 163] on input "SĐT Người Nhận" at bounding box center [148, 160] width 142 height 15
type input "0988875929"
click at [195, 179] on div "0988875929 - HOÀNG" at bounding box center [148, 180] width 131 height 10
type input "HOÀNG"
type input "0988875929"
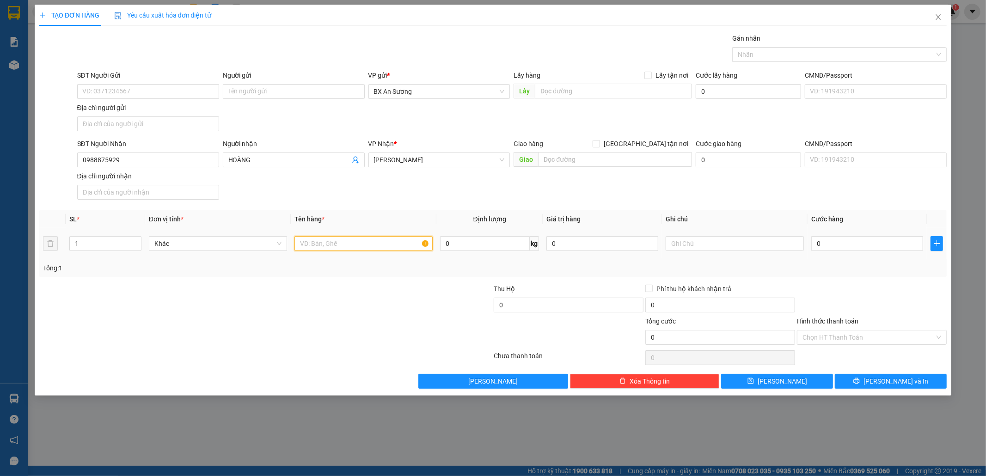
click at [345, 241] on input "text" at bounding box center [364, 243] width 138 height 15
type input "1 CỤC ĐEN"
type input "5"
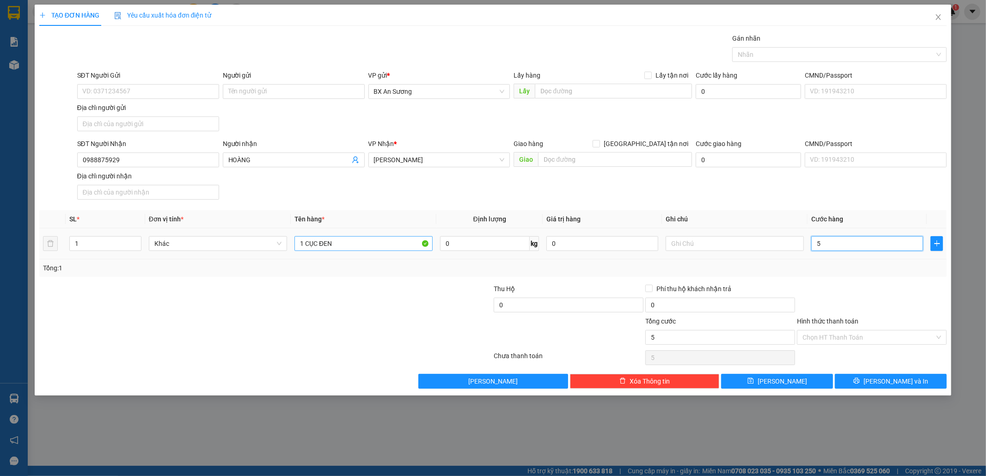
type input "50"
type input "50.000"
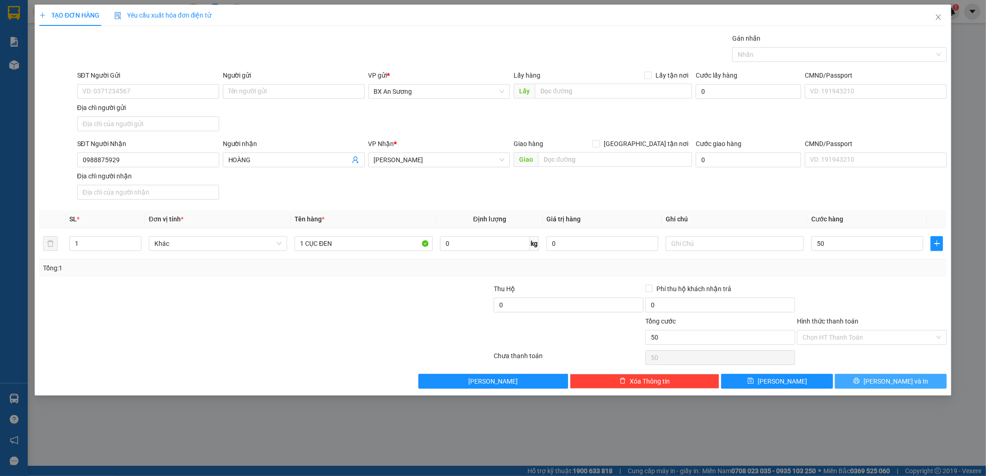
type input "50.000"
click at [874, 376] on button "Lưu và In" at bounding box center [891, 381] width 112 height 15
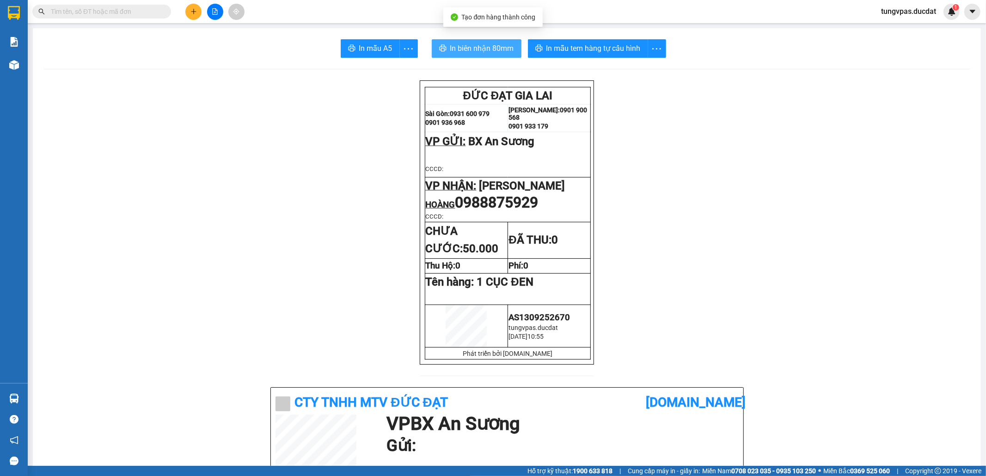
click at [455, 43] on span "In biên nhận 80mm" at bounding box center [482, 49] width 64 height 12
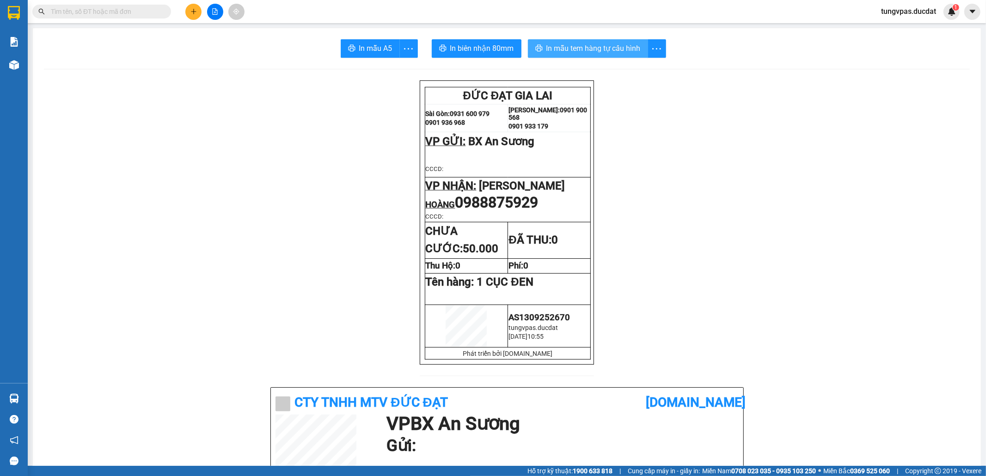
click at [620, 50] on span "In mẫu tem hàng tự cấu hình" at bounding box center [594, 49] width 94 height 12
click at [196, 16] on button at bounding box center [193, 12] width 16 height 16
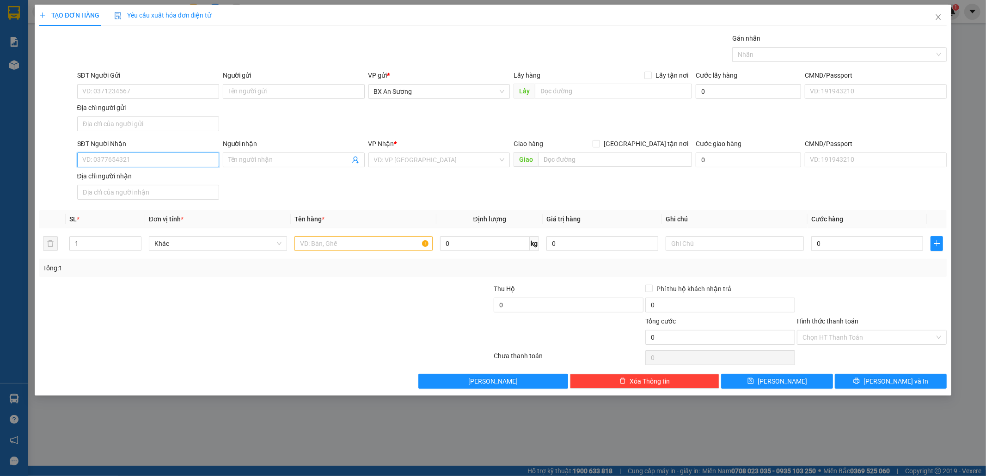
click at [212, 165] on input "SĐT Người Nhận" at bounding box center [148, 160] width 142 height 15
click at [187, 164] on input "SĐT Người Nhận" at bounding box center [148, 160] width 142 height 15
click at [184, 159] on input "SĐT Người Nhận" at bounding box center [148, 160] width 142 height 15
type input "0374146469"
click at [382, 165] on input "search" at bounding box center [436, 160] width 124 height 14
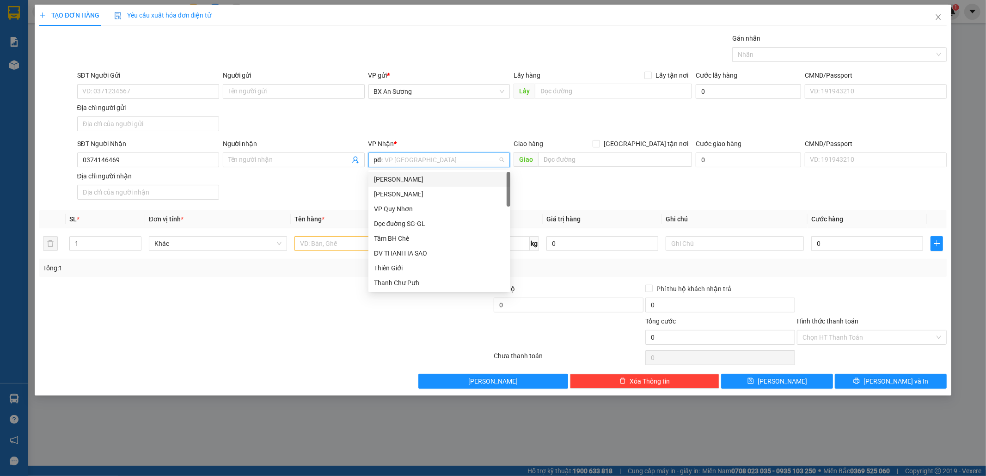
type input "pdp"
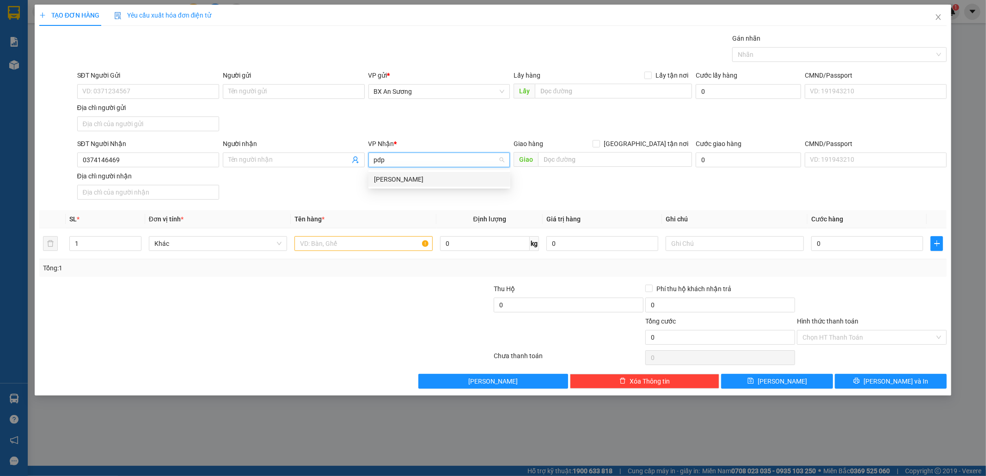
click at [438, 174] on div "Phan Đình Phùng" at bounding box center [439, 179] width 131 height 10
click at [379, 248] on input "text" at bounding box center [364, 243] width 138 height 15
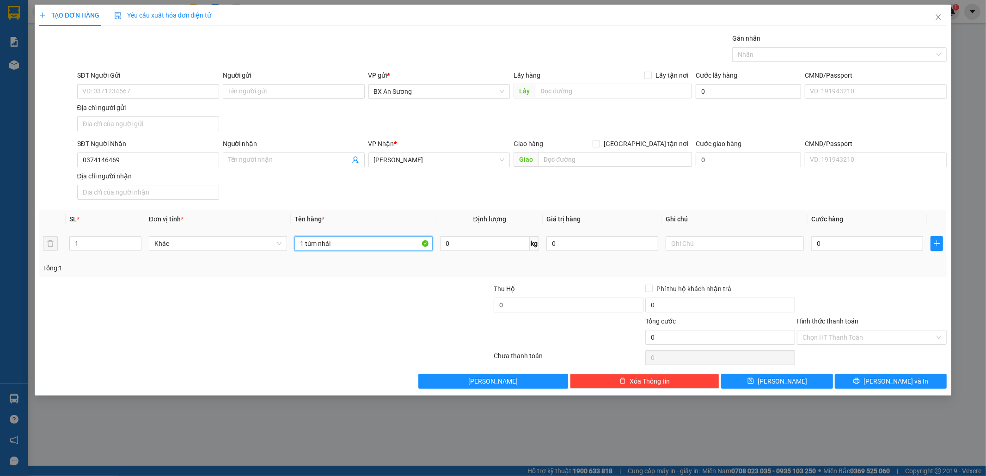
type input "1 túm nhái"
type input "5"
type input "50"
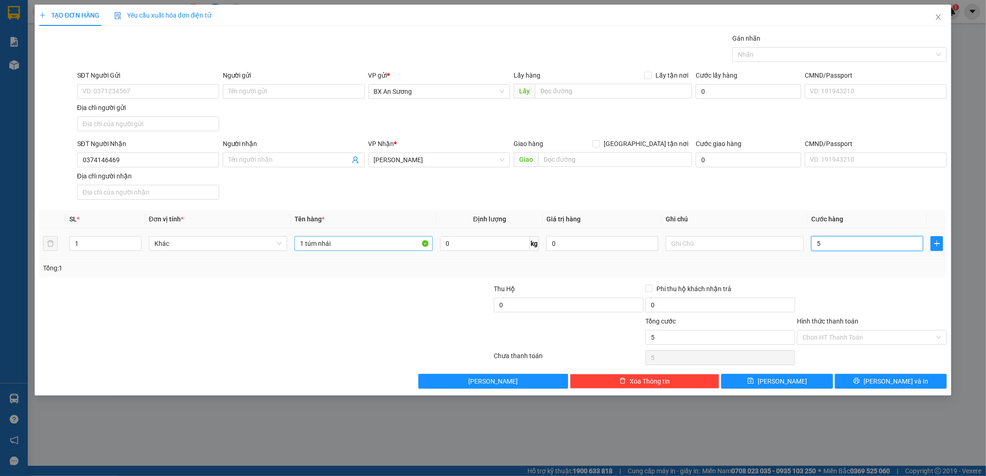
type input "50"
type input "50.000"
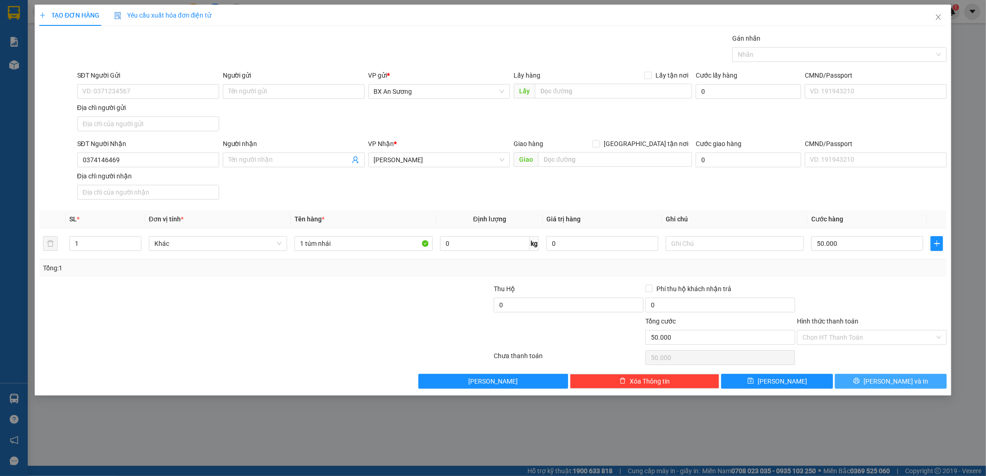
click at [916, 380] on button "Lưu và In" at bounding box center [891, 381] width 112 height 15
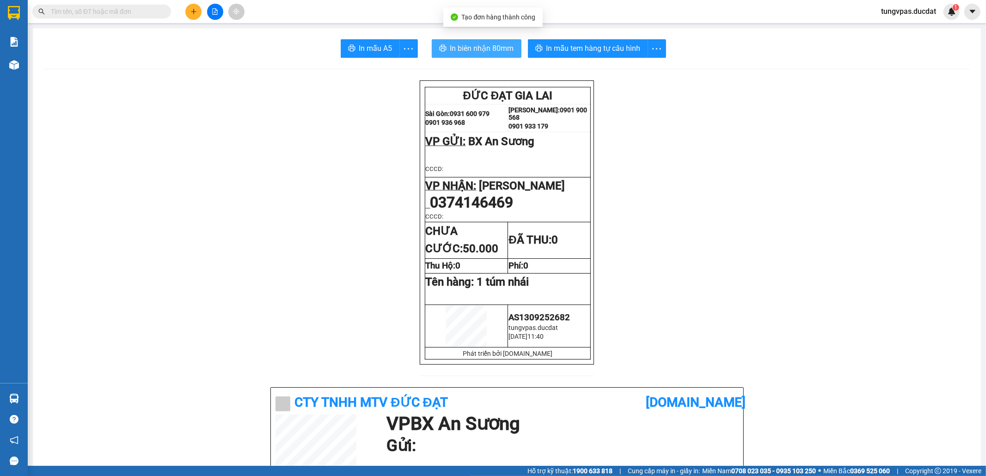
click at [493, 45] on span "In biên nhận 80mm" at bounding box center [482, 49] width 64 height 12
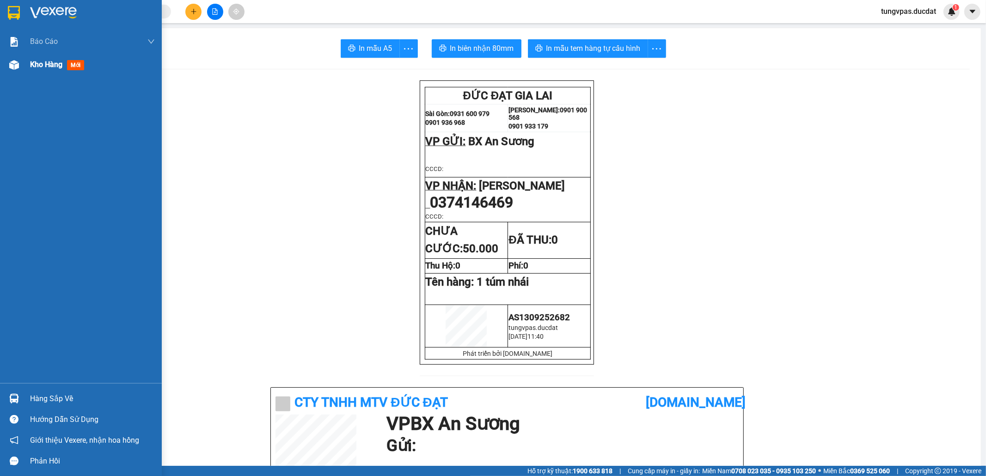
click at [17, 62] on img at bounding box center [14, 65] width 10 height 10
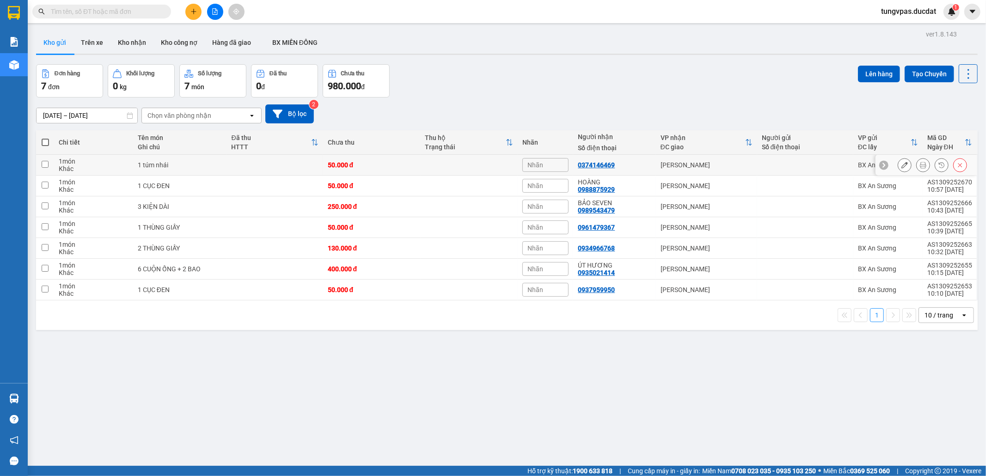
click at [902, 164] on icon at bounding box center [905, 165] width 6 height 6
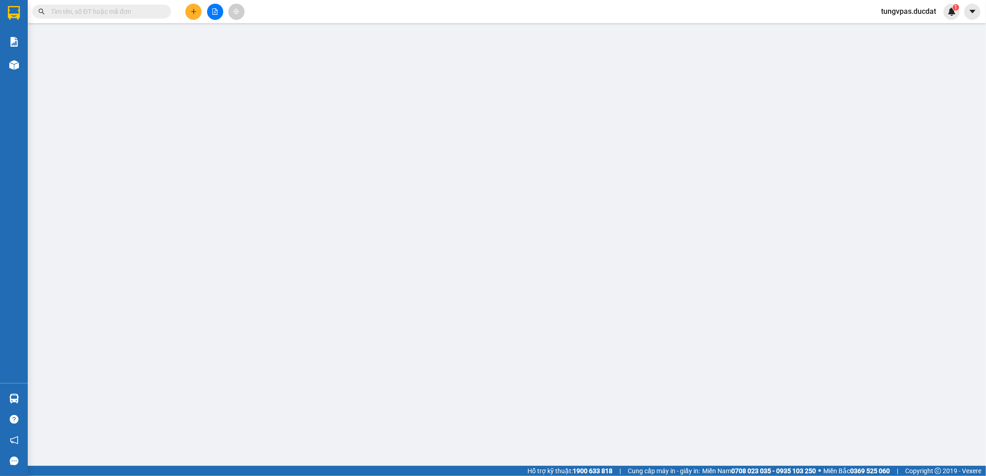
type input "0374146469"
type input "50.000"
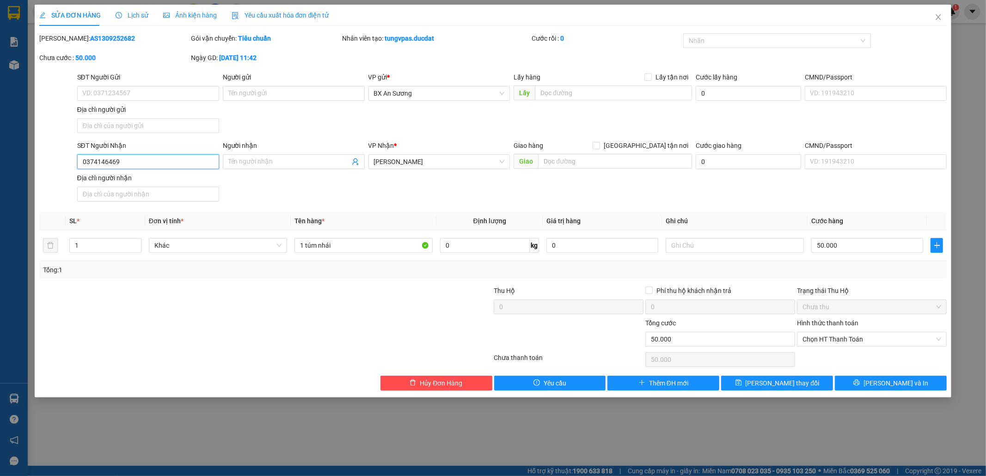
drag, startPoint x: 171, startPoint y: 161, endPoint x: 54, endPoint y: 161, distance: 116.5
click at [54, 161] on div "SĐT Người Nhận 0374146469 0374146469 Người nhận Tên người nhận VP Nhận * Phan Đ…" at bounding box center [493, 173] width 910 height 65
click at [175, 163] on input "0581" at bounding box center [148, 161] width 142 height 15
type input "0584282879"
drag, startPoint x: 363, startPoint y: 252, endPoint x: 289, endPoint y: 252, distance: 74.0
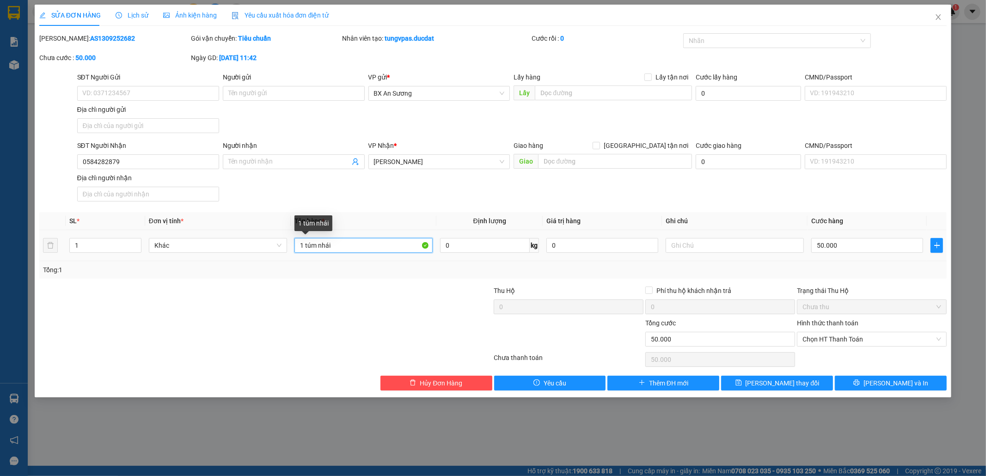
click at [296, 252] on input "1 túm nhái" at bounding box center [364, 245] width 138 height 15
type input "1 TÚM NHÁI SỐNG"
type input "K BAO CHẾT"
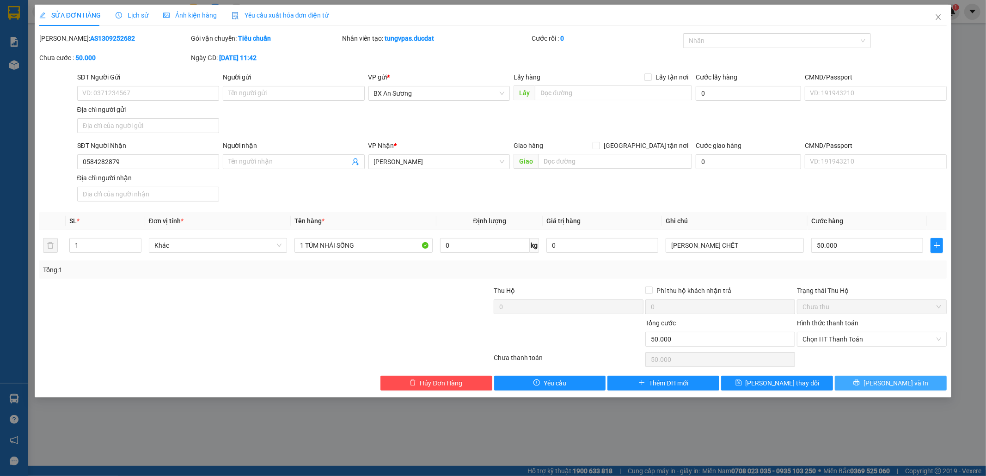
click at [907, 383] on span "Lưu và In" at bounding box center [896, 383] width 65 height 10
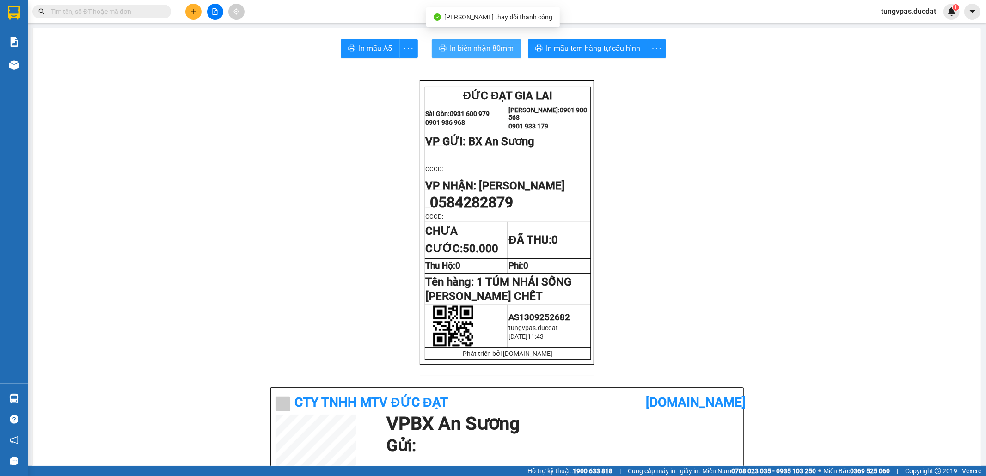
click at [513, 43] on button "In biên nhận 80mm" at bounding box center [477, 48] width 90 height 18
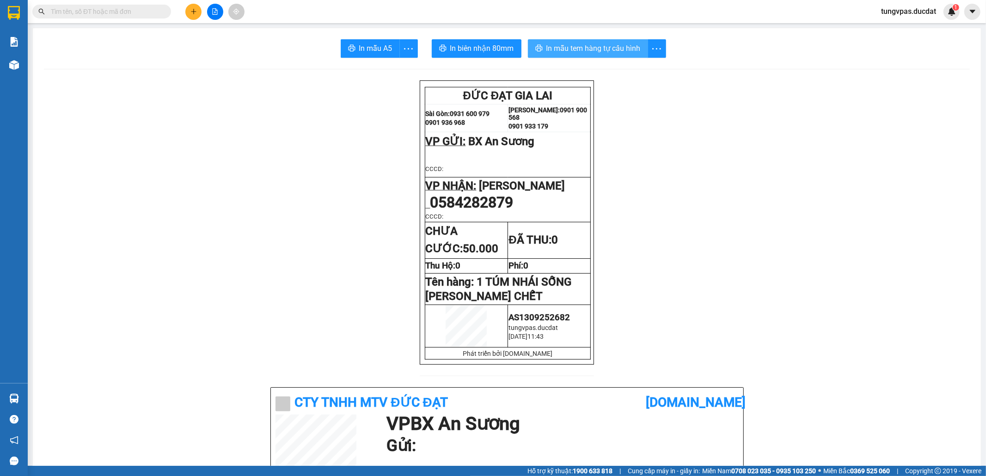
click at [602, 52] on span "In mẫu tem hàng tự cấu hình" at bounding box center [594, 49] width 94 height 12
click at [189, 13] on button at bounding box center [193, 12] width 16 height 16
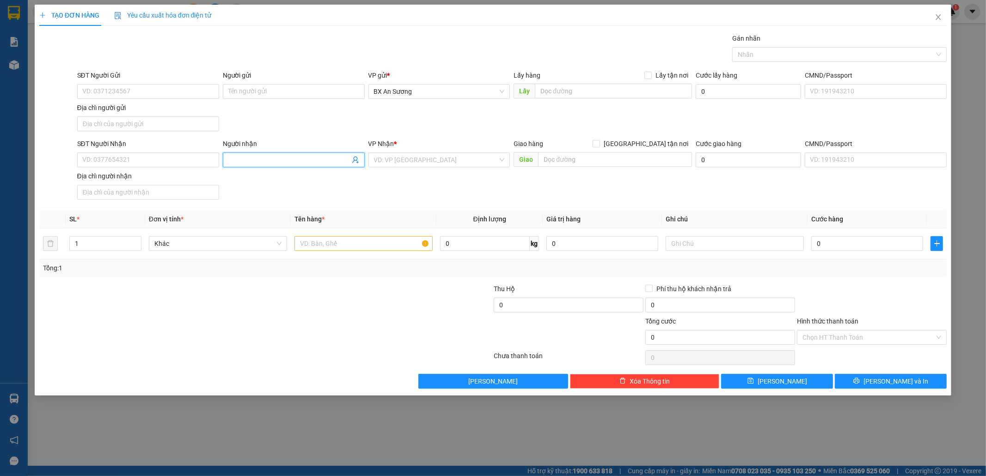
click at [241, 163] on input "Người nhận" at bounding box center [289, 160] width 122 height 10
type input "NHI"
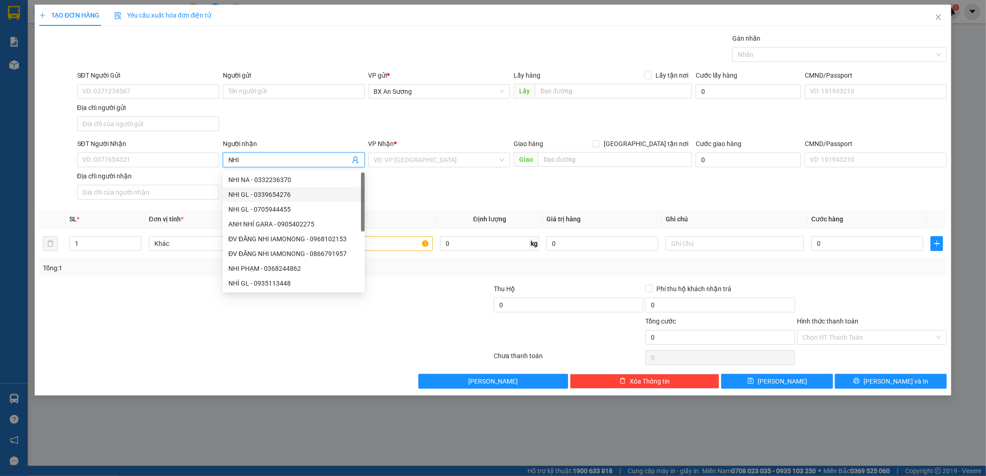
click at [326, 191] on div "NHI GL - 0339654276" at bounding box center [293, 195] width 131 height 10
type input "0339654276"
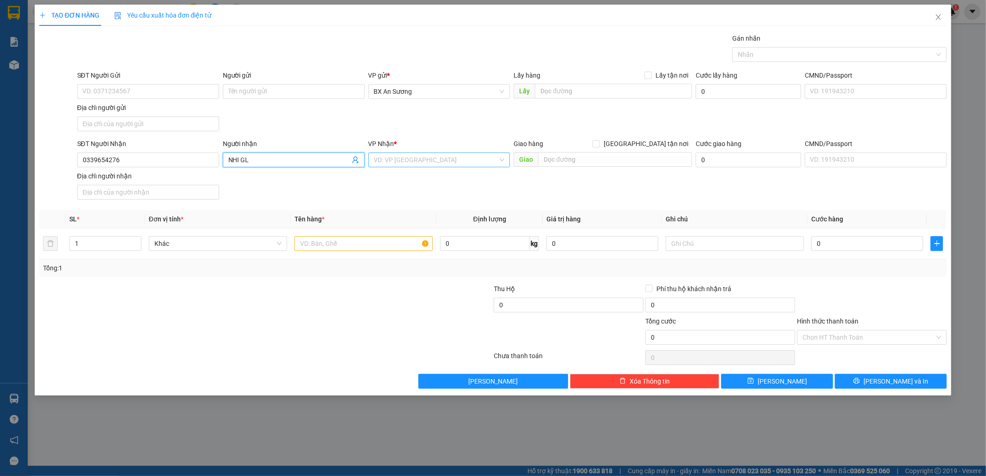
type input "NHI GL"
click at [394, 161] on input "search" at bounding box center [436, 160] width 124 height 14
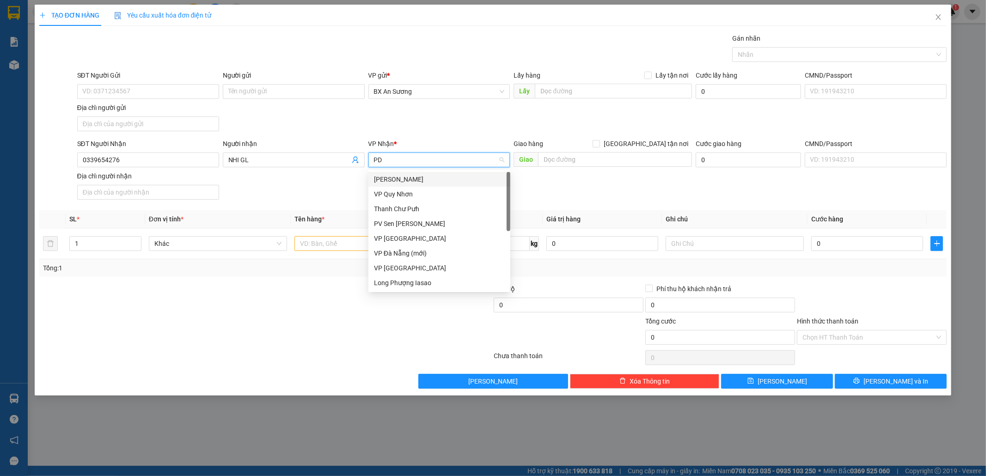
type input "PDP"
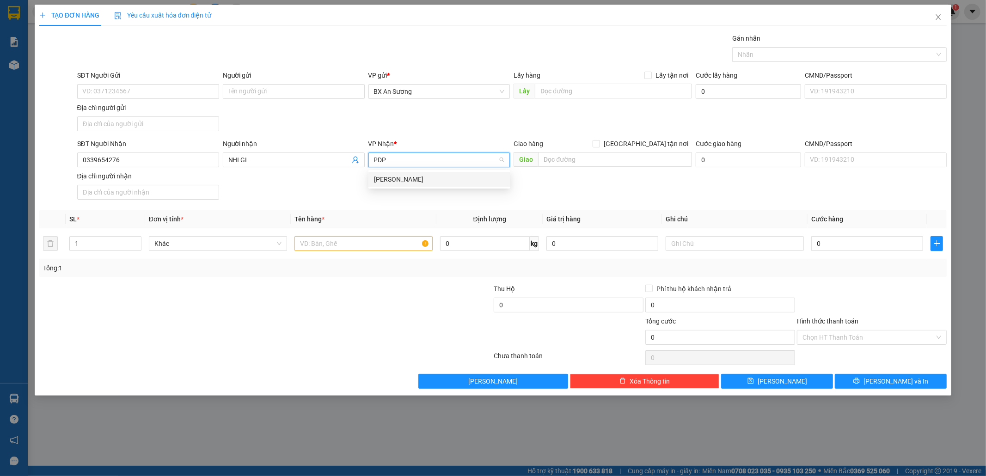
click at [392, 174] on div "Phan Đình Phùng" at bounding box center [439, 179] width 131 height 10
click at [380, 246] on input "text" at bounding box center [364, 243] width 138 height 15
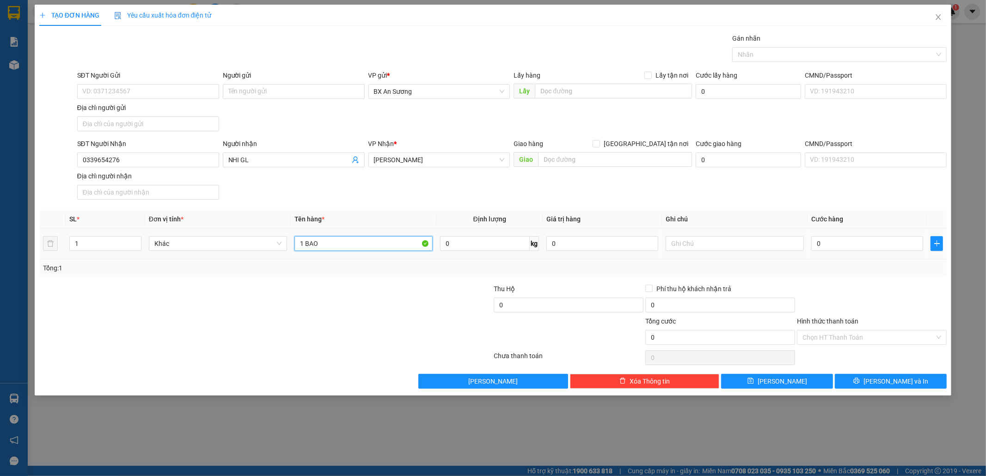
type input "1 BAO"
type input "1"
type input "12"
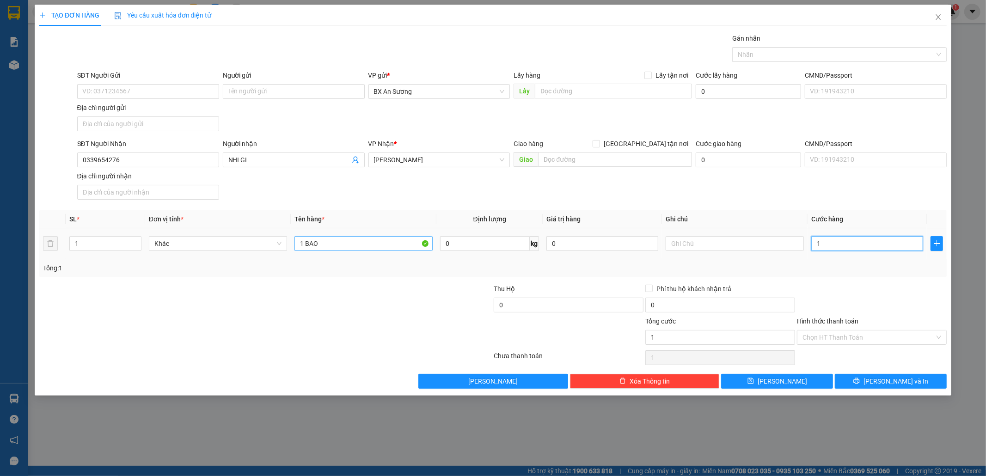
type input "12"
type input "120"
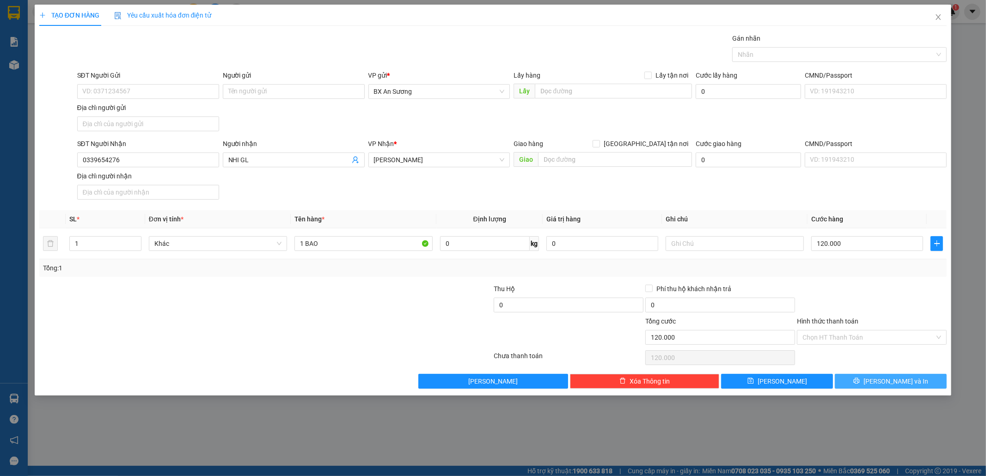
click at [927, 387] on button "Lưu và In" at bounding box center [891, 381] width 112 height 15
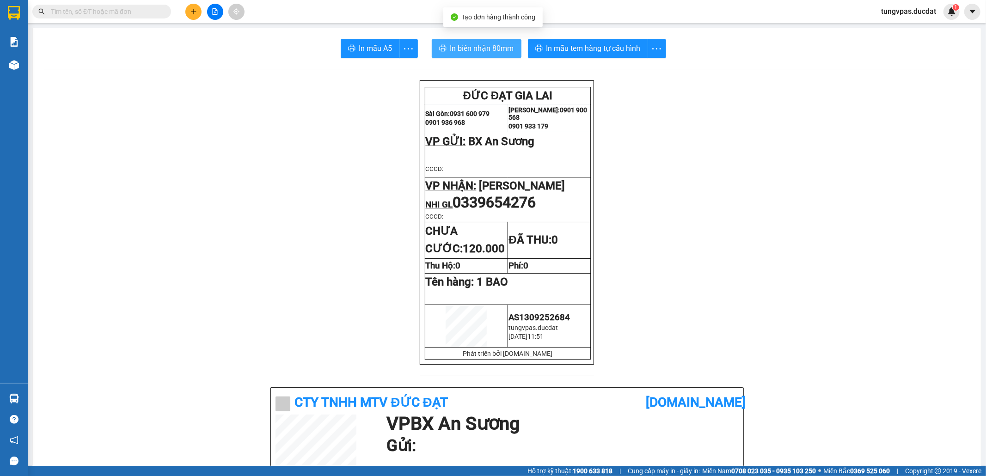
click at [503, 52] on button "In biên nhận 80mm" at bounding box center [477, 48] width 90 height 18
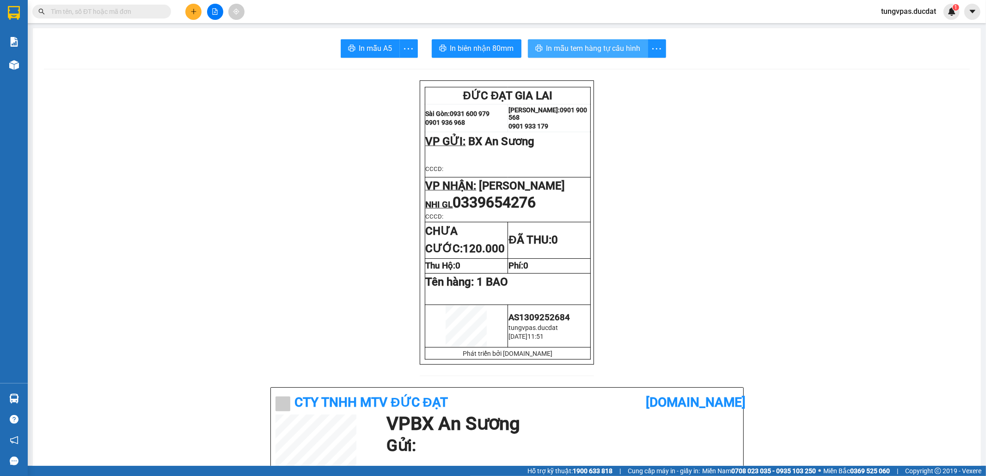
click at [623, 52] on span "In mẫu tem hàng tự cấu hình" at bounding box center [594, 49] width 94 height 12
click at [156, 13] on input "text" at bounding box center [105, 11] width 109 height 10
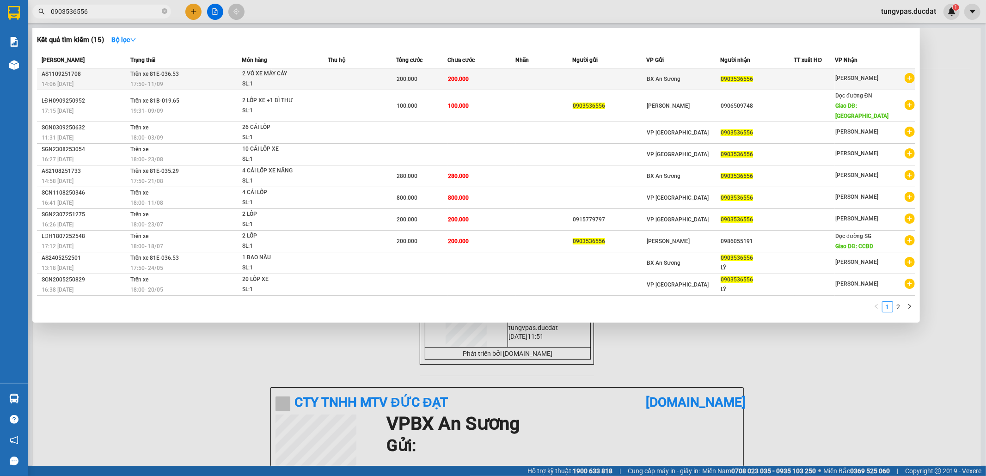
type input "0903536556"
click at [806, 78] on div at bounding box center [815, 79] width 40 height 10
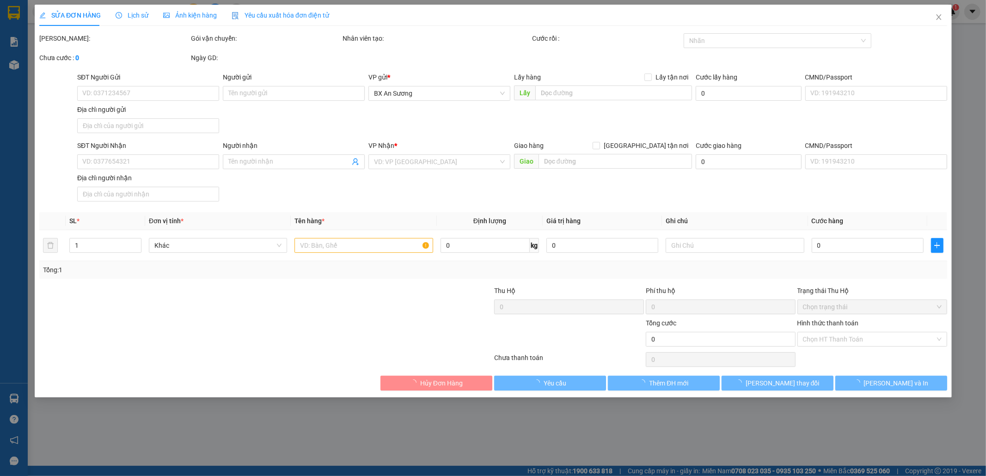
type input "0903536556"
type input "200.000"
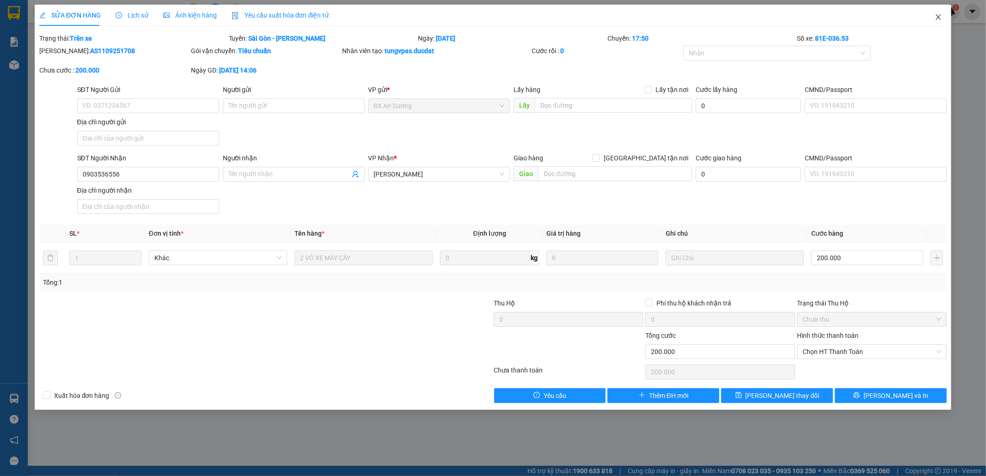
click at [938, 20] on icon "close" at bounding box center [938, 16] width 7 height 7
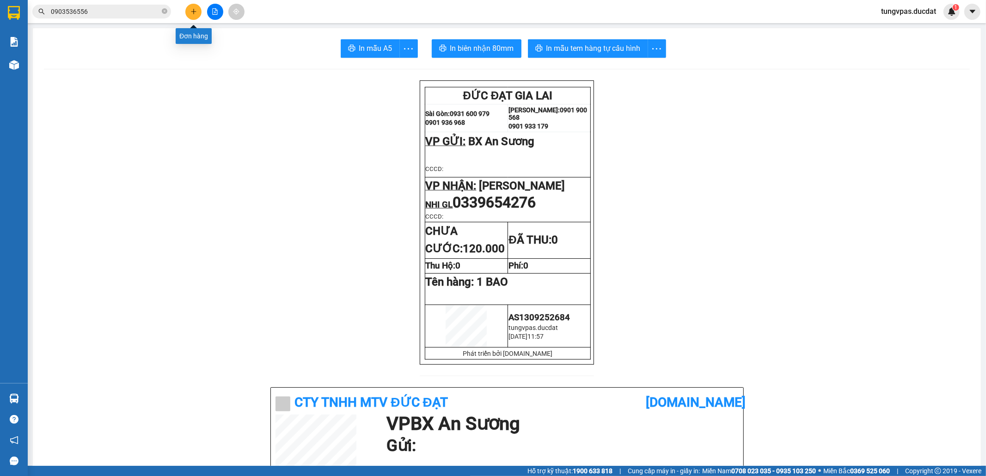
click at [195, 10] on icon "plus" at bounding box center [194, 11] width 6 height 6
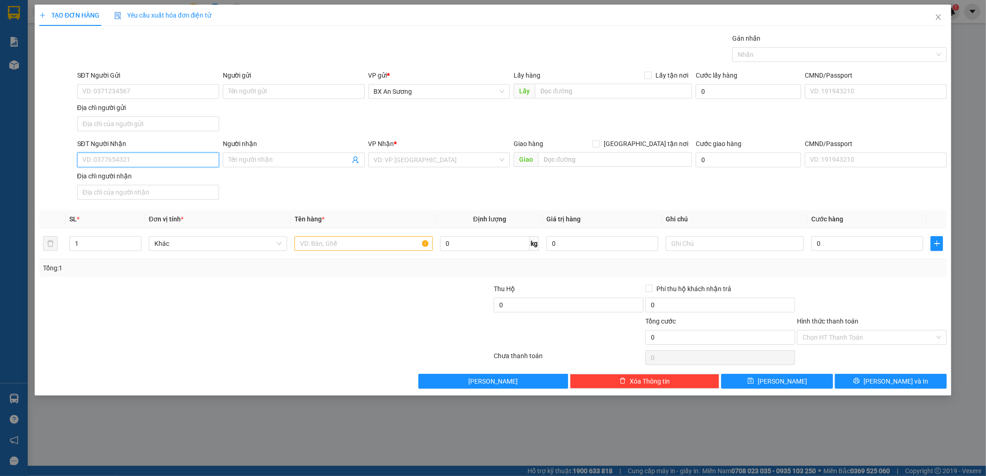
click at [141, 160] on input "SĐT Người Nhận" at bounding box center [148, 160] width 142 height 15
click at [172, 154] on input "SĐT Người Nhận" at bounding box center [148, 160] width 142 height 15
click at [154, 178] on div "0914171110" at bounding box center [148, 180] width 131 height 10
type input "0914171110"
click at [340, 243] on input "text" at bounding box center [364, 243] width 138 height 15
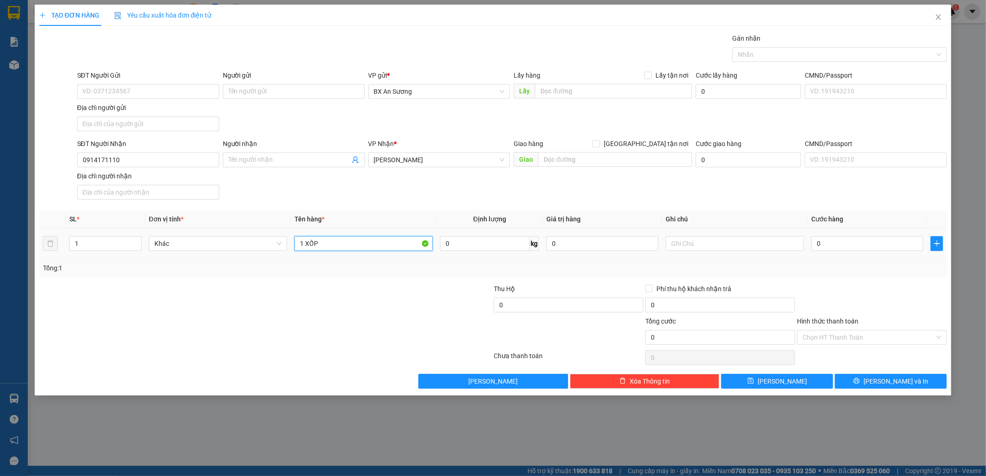
type input "1 XỐP"
type input "1"
type input "10"
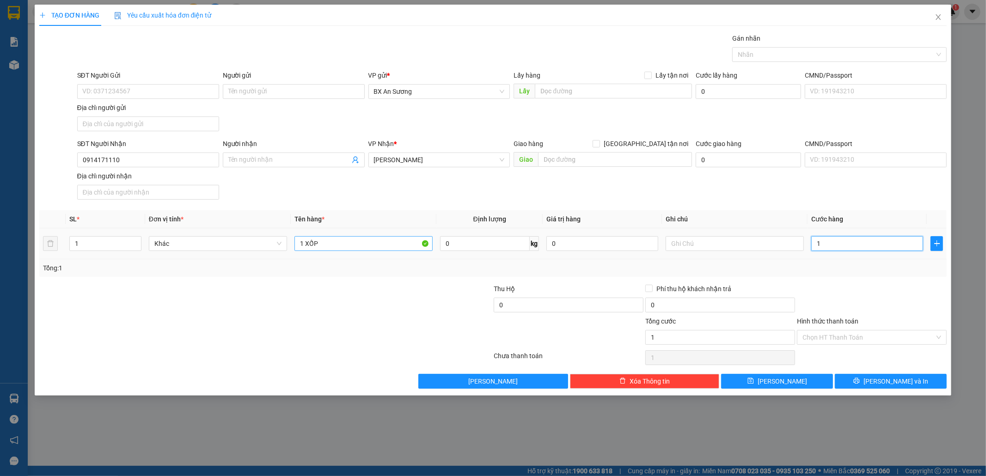
type input "10"
type input "100"
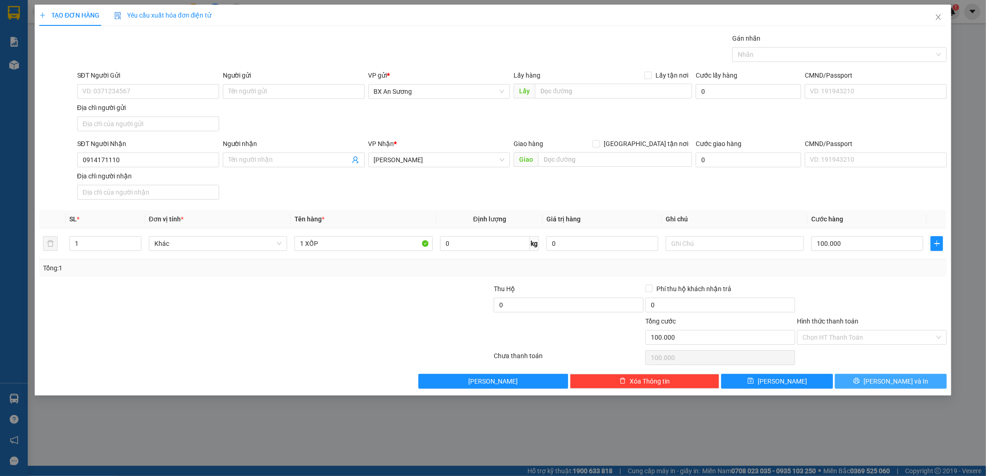
drag, startPoint x: 905, startPoint y: 383, endPoint x: 904, endPoint y: 378, distance: 5.4
click at [906, 383] on span "Lưu và In" at bounding box center [896, 381] width 65 height 10
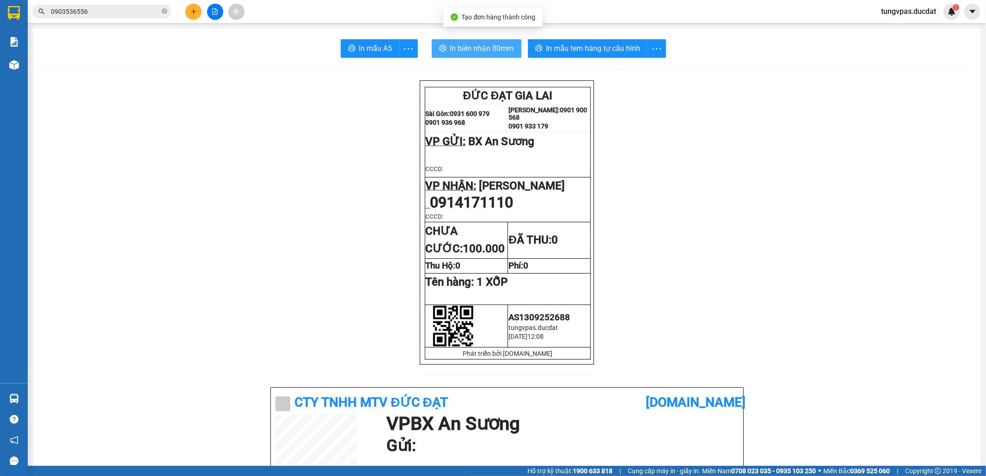
click at [453, 46] on span "In biên nhận 80mm" at bounding box center [482, 49] width 64 height 12
click at [494, 46] on span "In biên nhận 80mm" at bounding box center [482, 49] width 64 height 12
click at [576, 45] on div "In mẫu tem hàng tự cấu hình" at bounding box center [597, 48] width 138 height 18
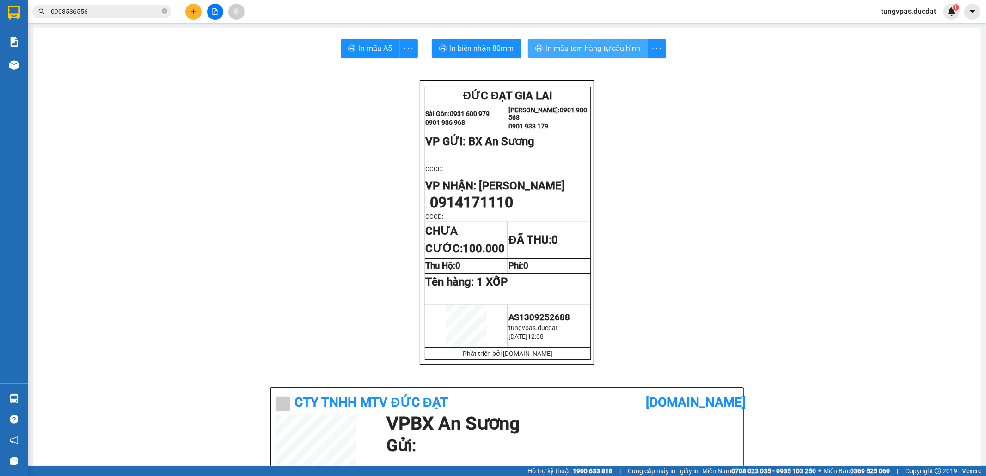
click at [619, 43] on button "In mẫu tem hàng tự cấu hình" at bounding box center [588, 48] width 120 height 18
click at [191, 11] on icon "plus" at bounding box center [194, 11] width 6 height 6
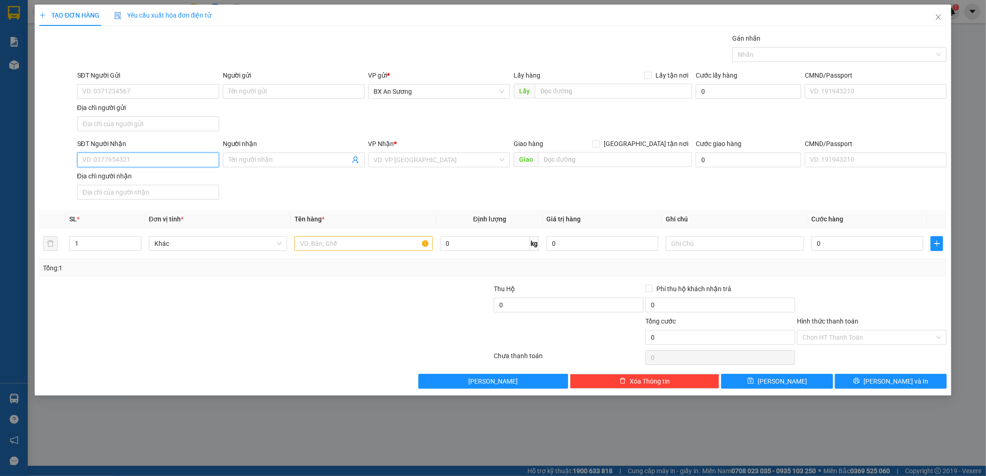
click at [130, 159] on input "SĐT Người Nhận" at bounding box center [148, 160] width 142 height 15
type input "0988607020"
click at [151, 176] on div "0988607020 - PHONG" at bounding box center [148, 180] width 131 height 10
type input "PHONG"
type input "0988607020"
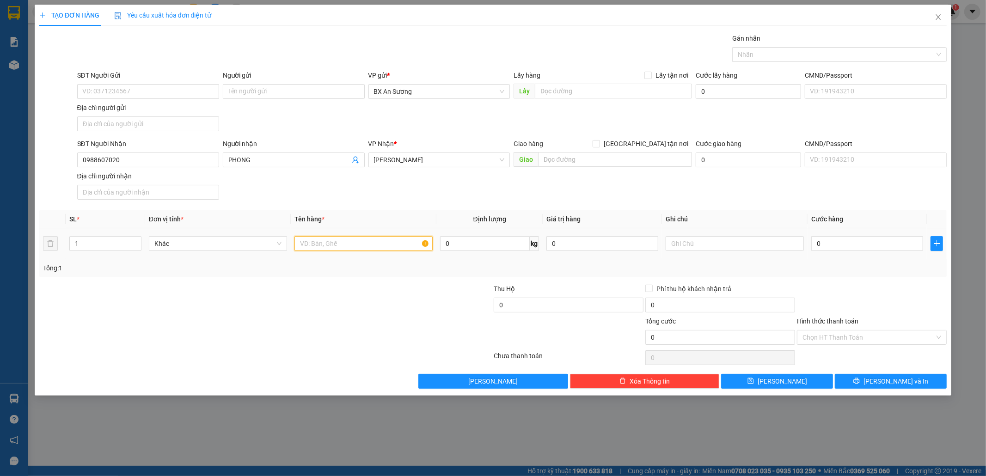
click at [329, 246] on input "text" at bounding box center [364, 243] width 138 height 15
drag, startPoint x: 341, startPoint y: 247, endPoint x: 282, endPoint y: 245, distance: 59.2
click at [282, 245] on tr "1 Khác 2 xốp 0 kg 0 0" at bounding box center [493, 243] width 908 height 31
type input "2 XỐP"
type input "2"
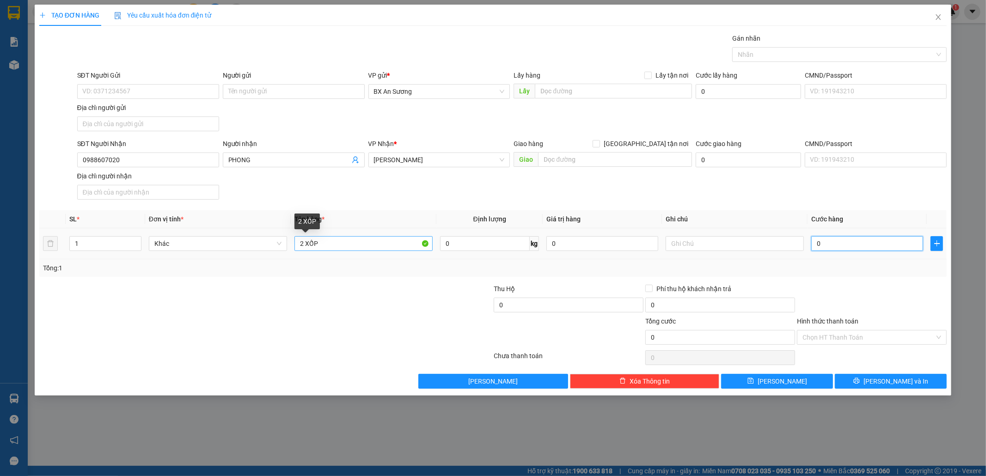
type input "2"
type input "24"
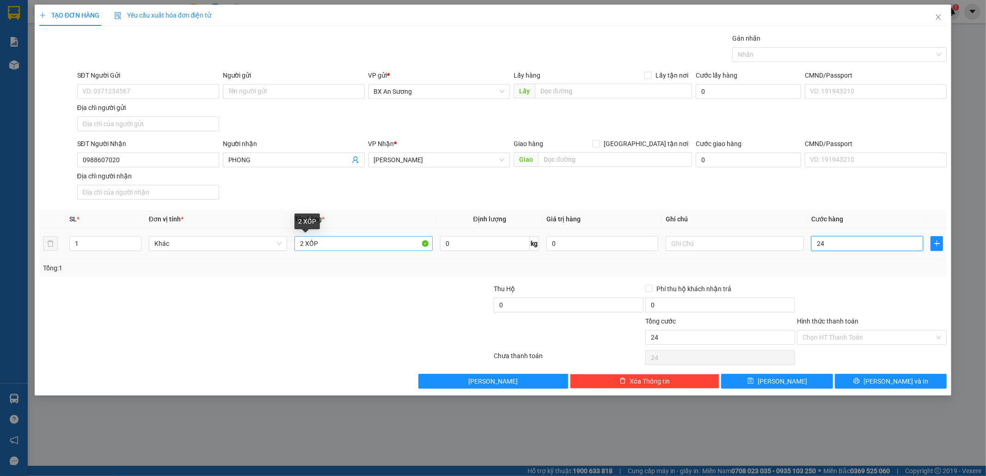
type input "240"
drag, startPoint x: 839, startPoint y: 247, endPoint x: 807, endPoint y: 250, distance: 32.1
click at [807, 250] on tr "1 Khác 2 XỐP 0 kg 0 240" at bounding box center [493, 243] width 908 height 31
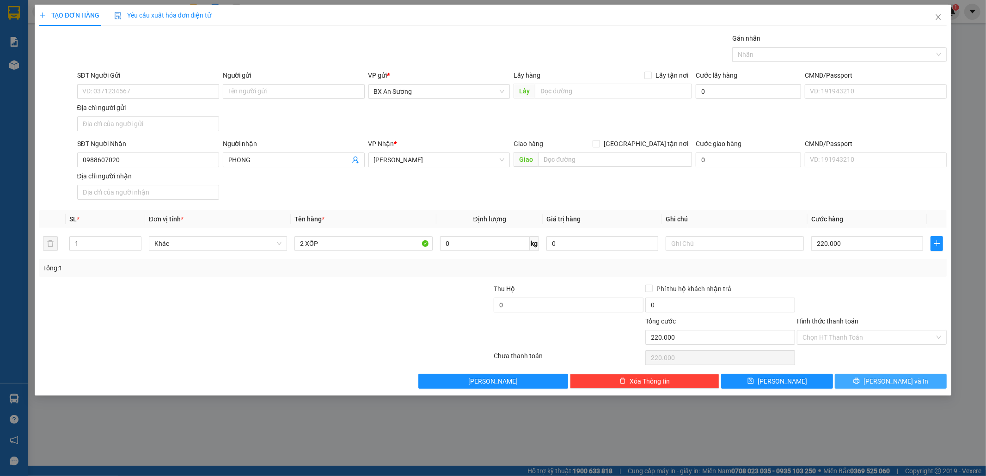
click at [891, 383] on span "Lưu và In" at bounding box center [896, 381] width 65 height 10
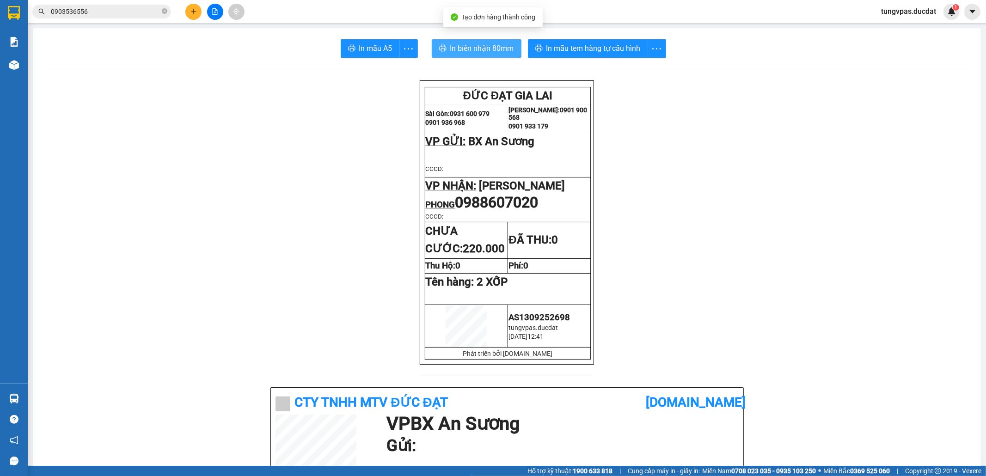
click at [470, 47] on span "In biên nhận 80mm" at bounding box center [482, 49] width 64 height 12
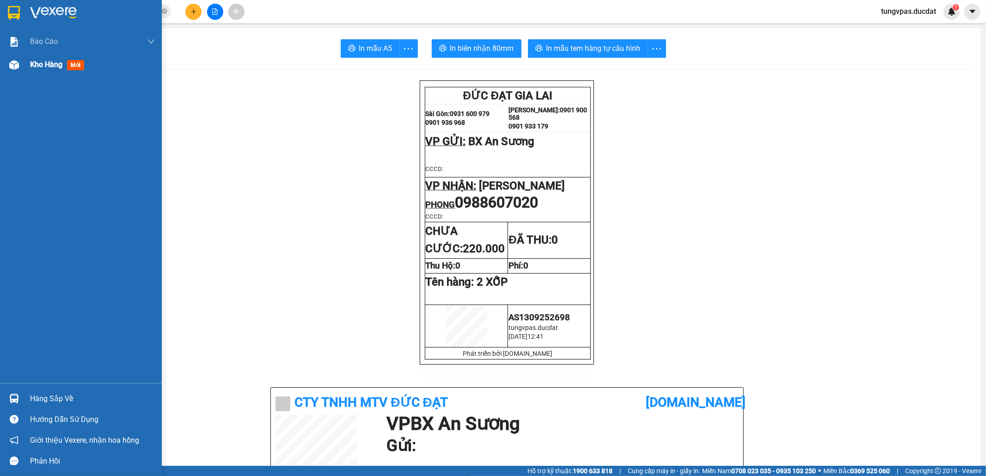
click at [9, 65] on img at bounding box center [14, 65] width 10 height 10
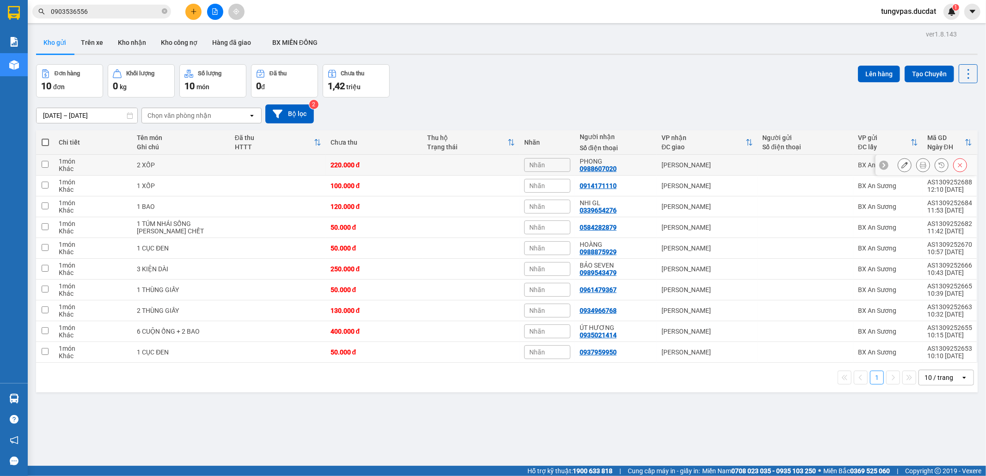
click at [899, 166] on button at bounding box center [904, 165] width 13 height 16
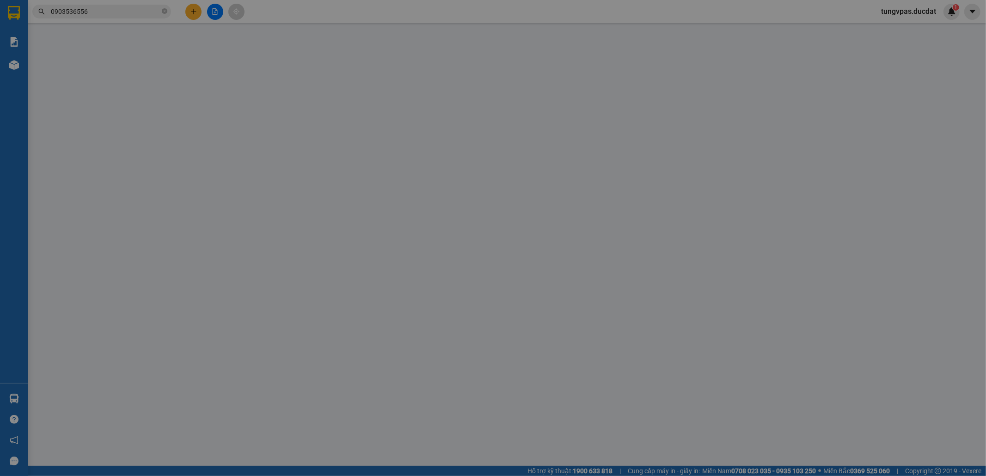
type input "0988607020"
type input "PHONG"
type input "220.000"
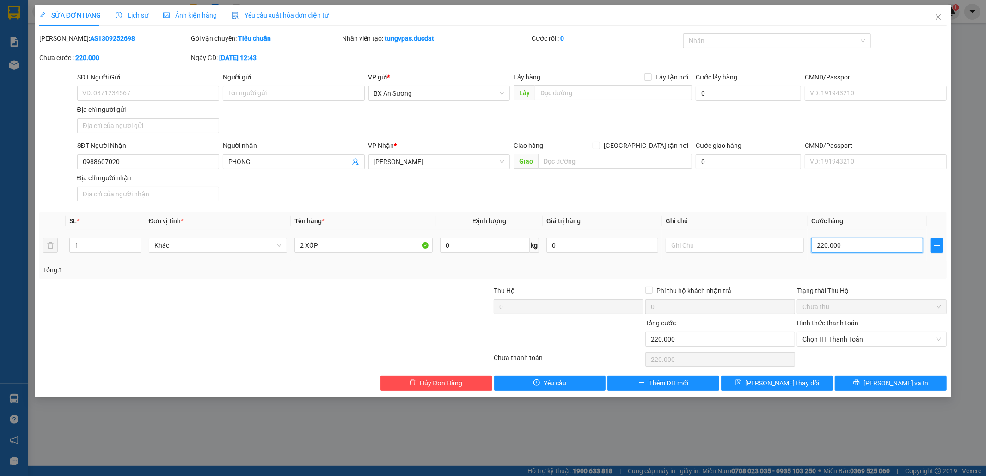
click at [879, 246] on input "220.000" at bounding box center [868, 245] width 112 height 15
type input "2"
type input "20"
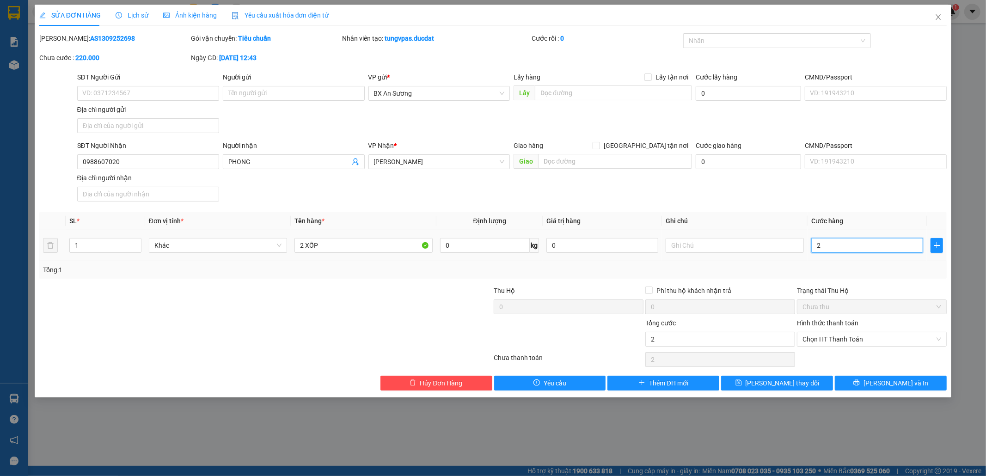
type input "20"
type input "200"
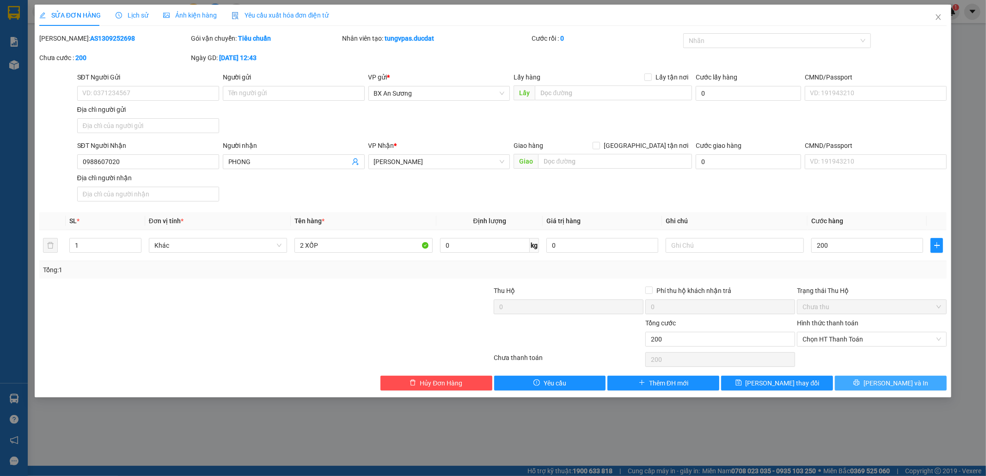
type input "200.000"
click at [914, 388] on button "Lưu và In" at bounding box center [891, 383] width 112 height 15
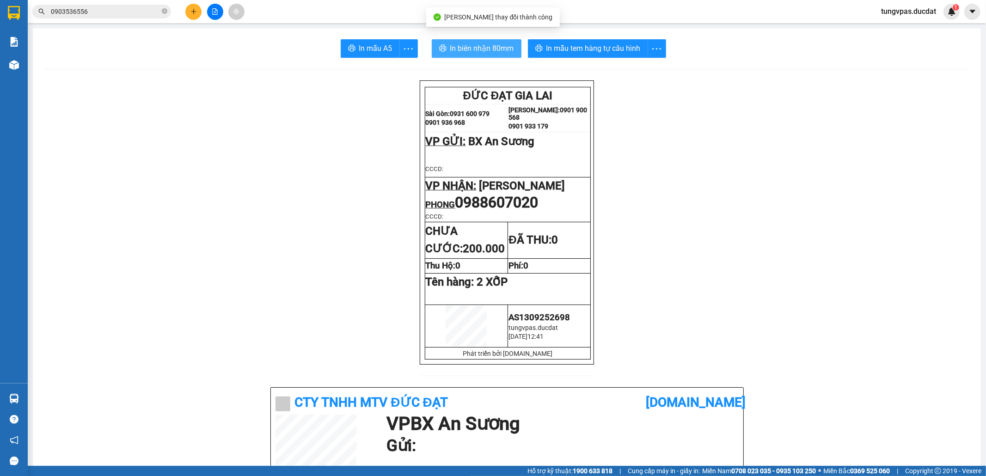
click at [488, 45] on span "In biên nhận 80mm" at bounding box center [482, 49] width 64 height 12
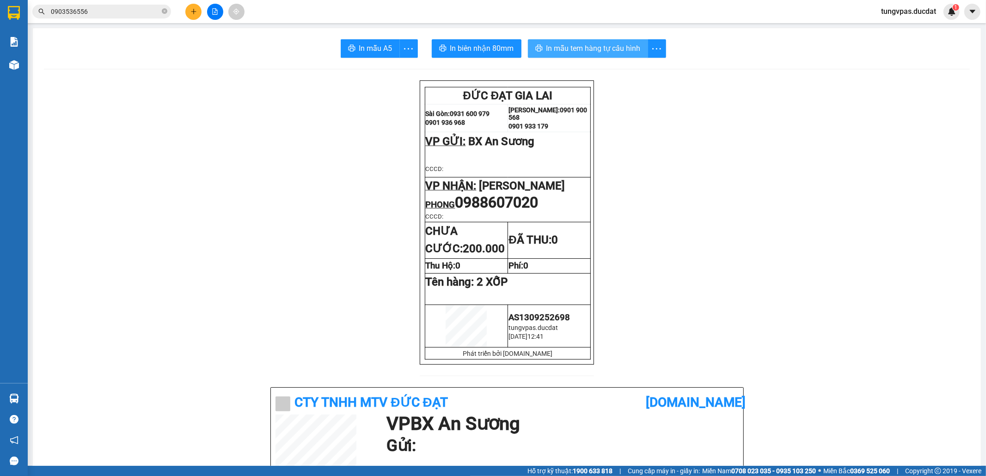
click at [582, 41] on button "In mẫu tem hàng tự cấu hình" at bounding box center [588, 48] width 120 height 18
click at [191, 10] on icon "plus" at bounding box center [194, 11] width 6 height 6
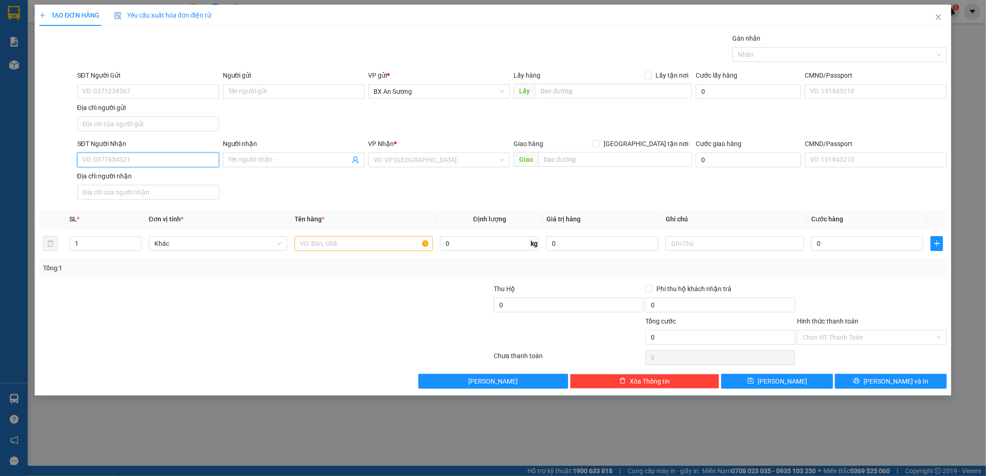
click at [182, 167] on input "SĐT Người Nhận" at bounding box center [148, 160] width 142 height 15
click at [107, 160] on input "0973000357" at bounding box center [148, 160] width 142 height 15
type input "0973360357"
click at [183, 180] on div "0973360357 - VĂN TỨ" at bounding box center [148, 180] width 131 height 10
type input "VĂN TỨ"
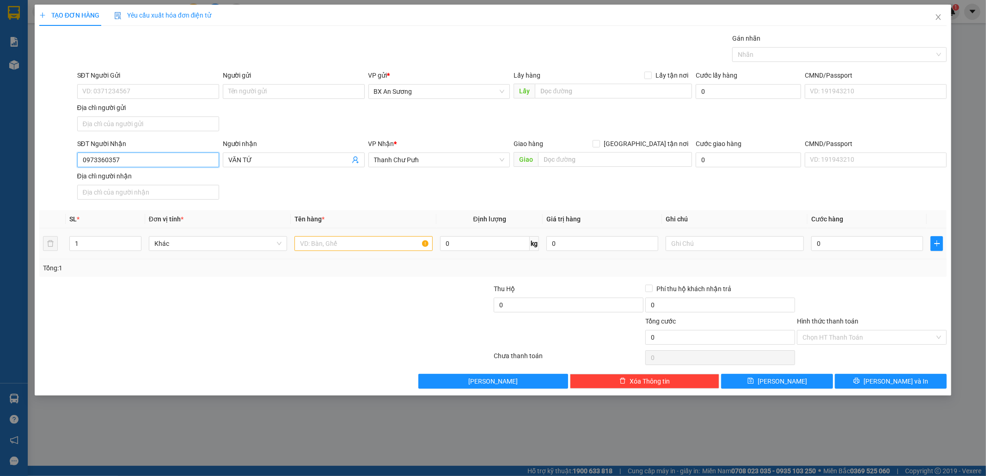
type input "0973360357"
click at [348, 245] on input "text" at bounding box center [364, 243] width 138 height 15
type input "1 HỘP VỢT"
click at [914, 381] on button "Lưu và In" at bounding box center [891, 381] width 112 height 15
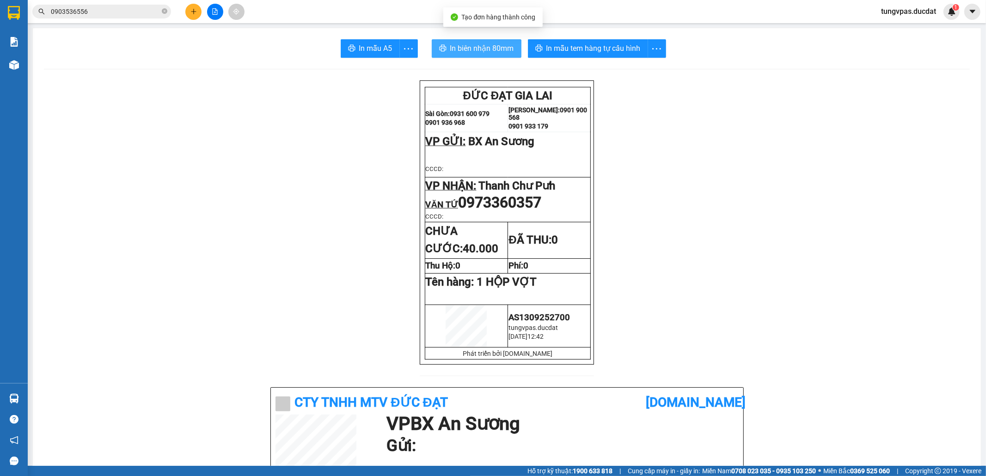
click at [468, 50] on span "In biên nhận 80mm" at bounding box center [482, 49] width 64 height 12
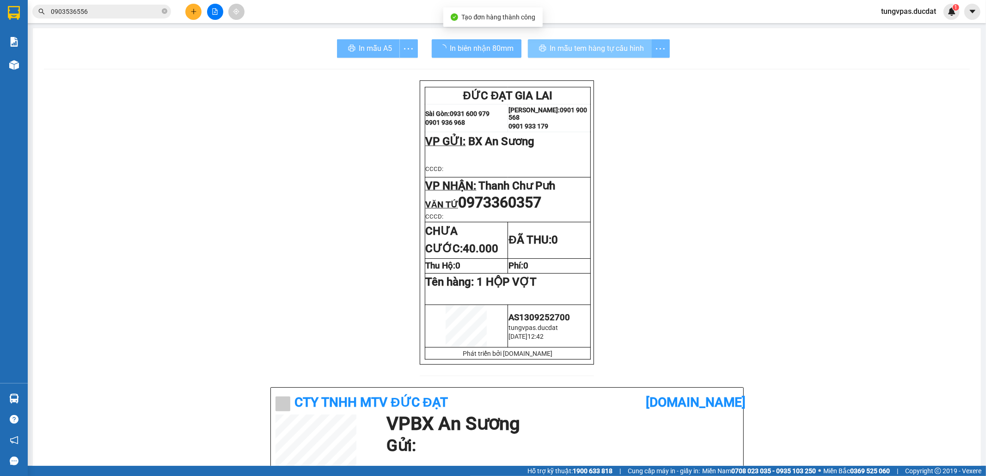
click at [620, 52] on span "In mẫu tem hàng tự cấu hình" at bounding box center [597, 49] width 94 height 12
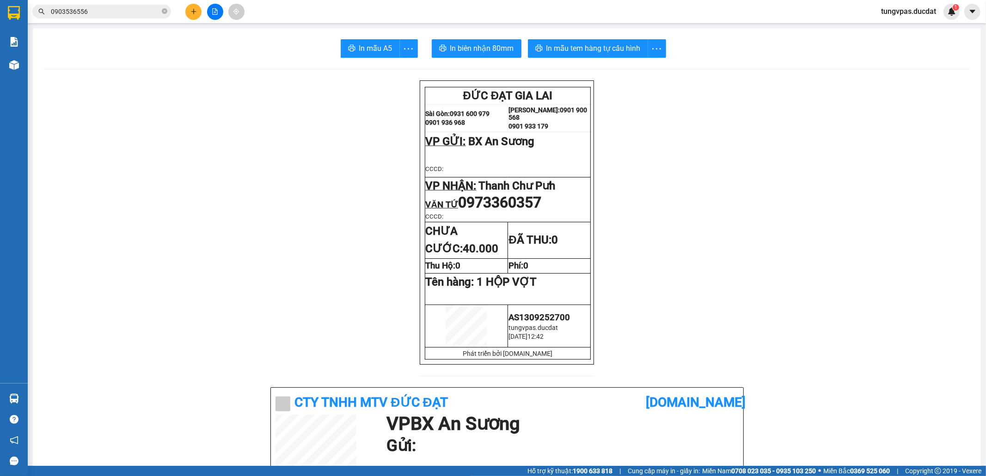
click at [194, 19] on div "Kết quả tìm kiếm ( 15 ) Bộ lọc Mã ĐH Trạng thái Món hàng Thu hộ Tổng cước Chưa …" at bounding box center [493, 11] width 986 height 23
click at [194, 15] on button at bounding box center [193, 12] width 16 height 16
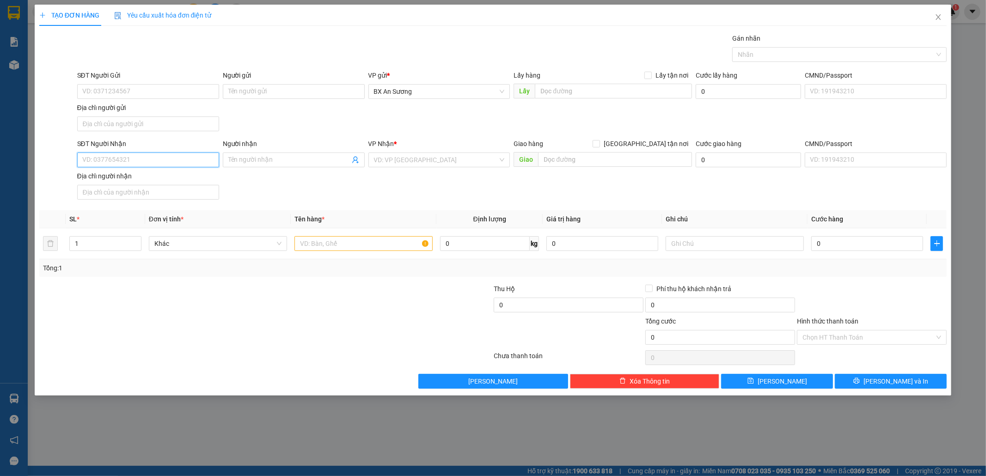
click at [204, 163] on input "SĐT Người Nhận" at bounding box center [148, 160] width 142 height 15
click at [191, 180] on div "0347142868" at bounding box center [148, 180] width 131 height 10
type input "0347142868"
click at [373, 239] on input "text" at bounding box center [364, 243] width 138 height 15
type input "1 THÙNG GIẤY"
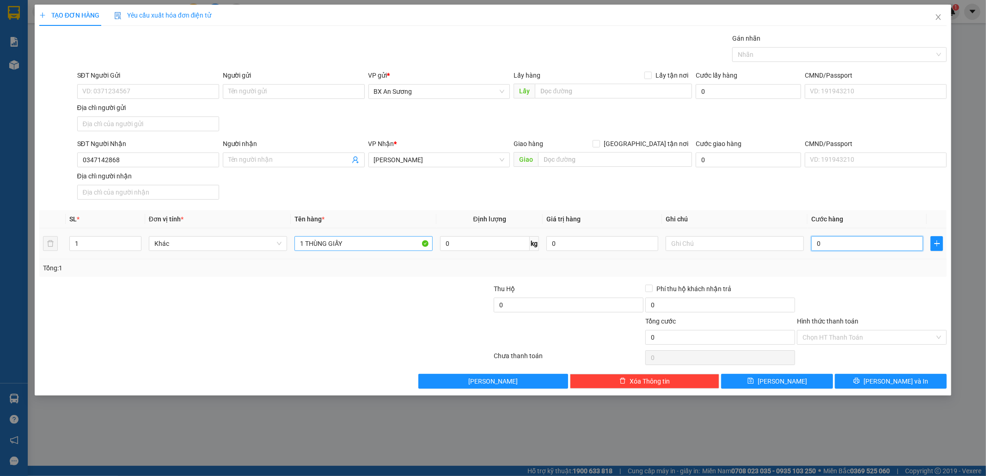
type input "4"
type input "40"
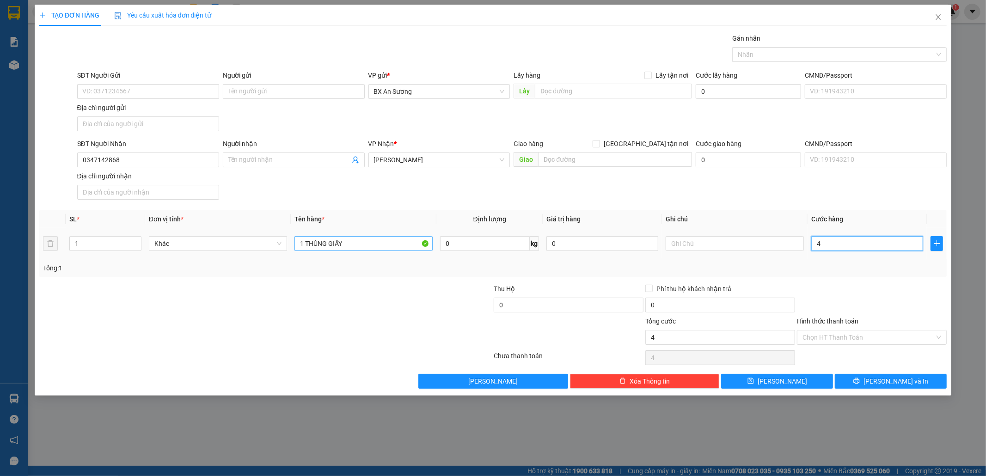
type input "40"
click at [909, 383] on button "Lưu và In" at bounding box center [891, 381] width 112 height 15
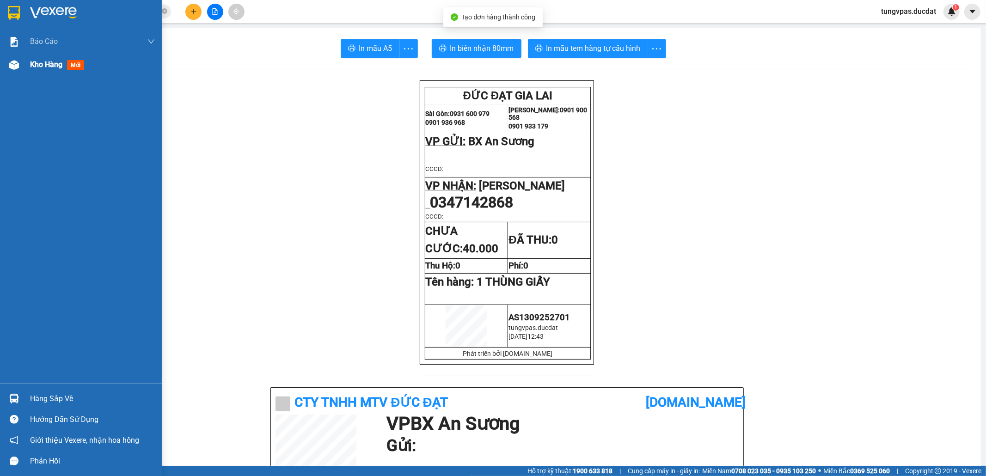
click at [15, 69] on img at bounding box center [14, 65] width 10 height 10
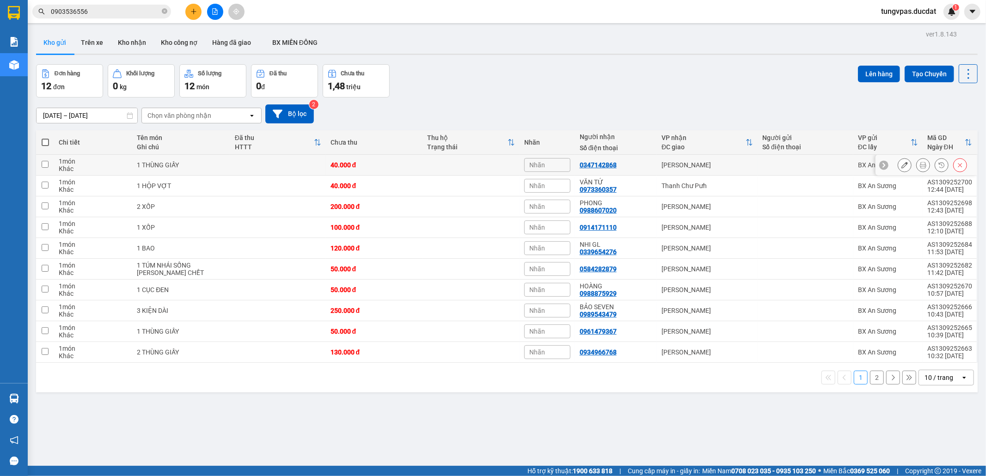
click at [898, 160] on button at bounding box center [904, 165] width 13 height 16
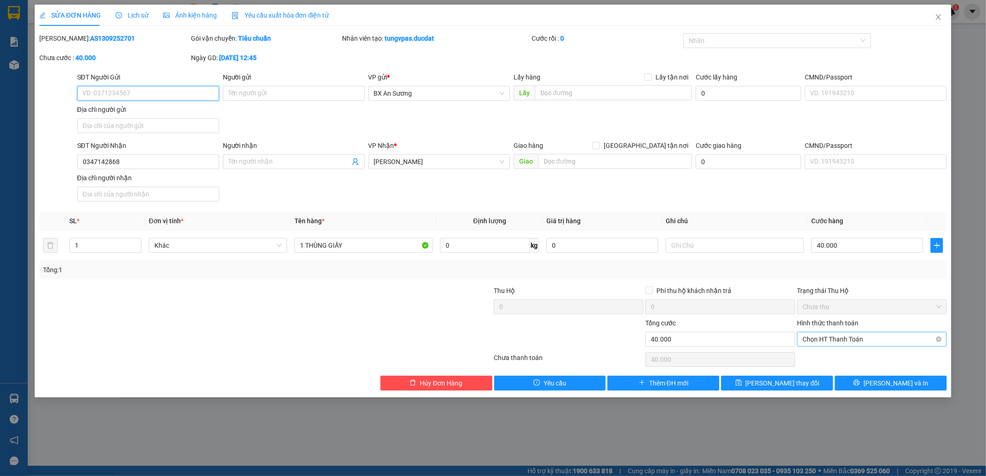
click at [877, 341] on span "Chọn HT Thanh Toán" at bounding box center [872, 339] width 139 height 14
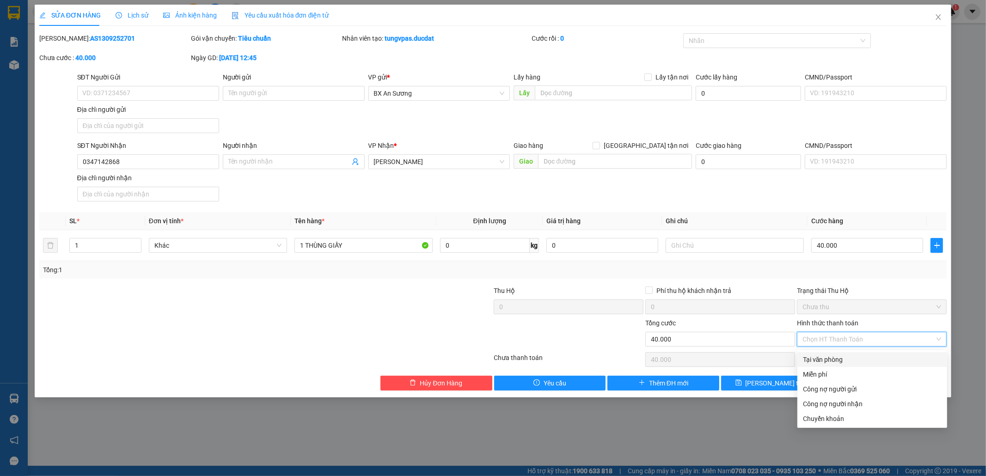
click at [866, 355] on div "Tại văn phòng" at bounding box center [872, 360] width 139 height 10
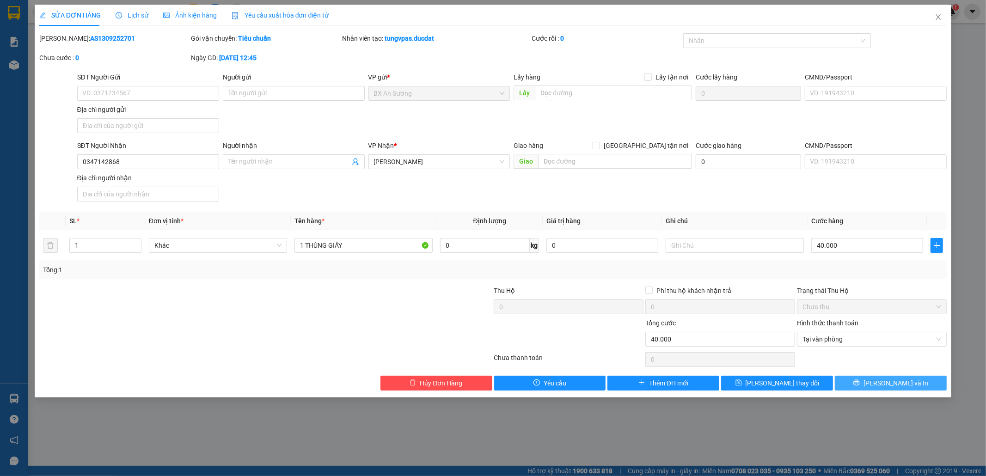
click at [870, 384] on button "Lưu và In" at bounding box center [891, 383] width 112 height 15
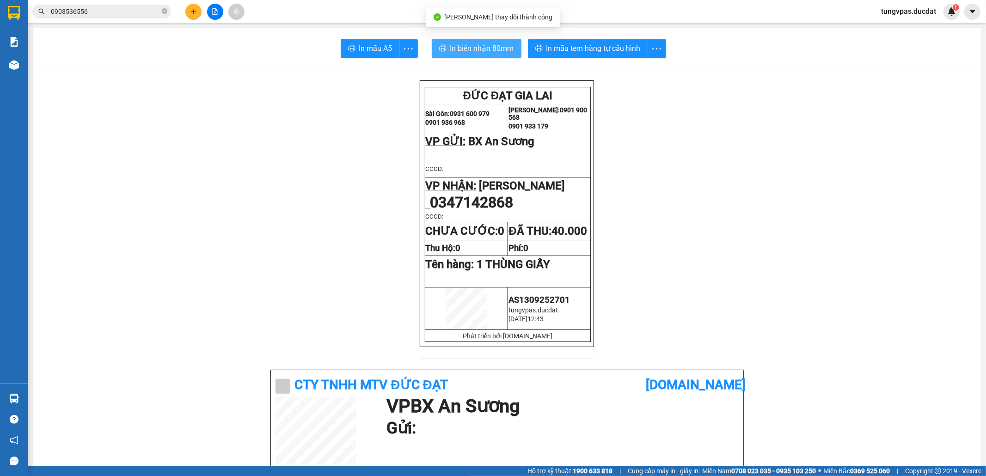
click at [503, 49] on span "In biên nhận 80mm" at bounding box center [482, 49] width 64 height 12
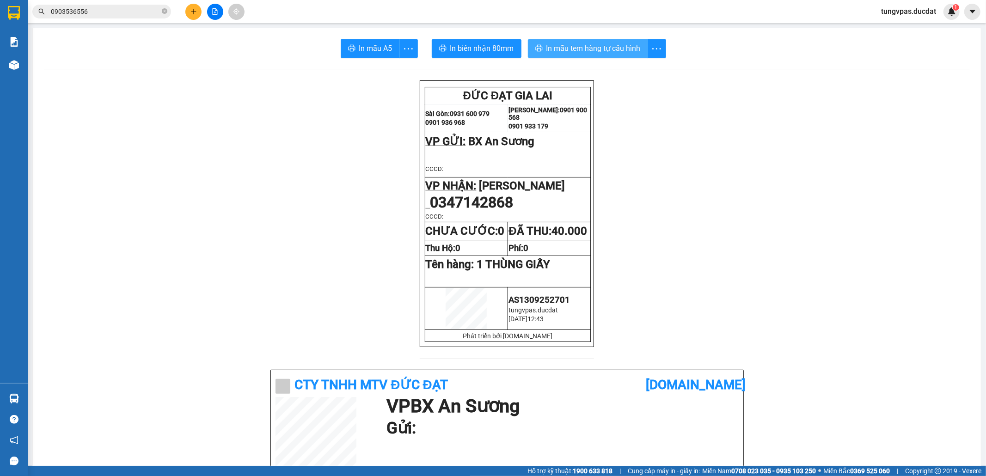
click at [616, 48] on span "In mẫu tem hàng tự cấu hình" at bounding box center [594, 49] width 94 height 12
